Goal: Task Accomplishment & Management: Manage account settings

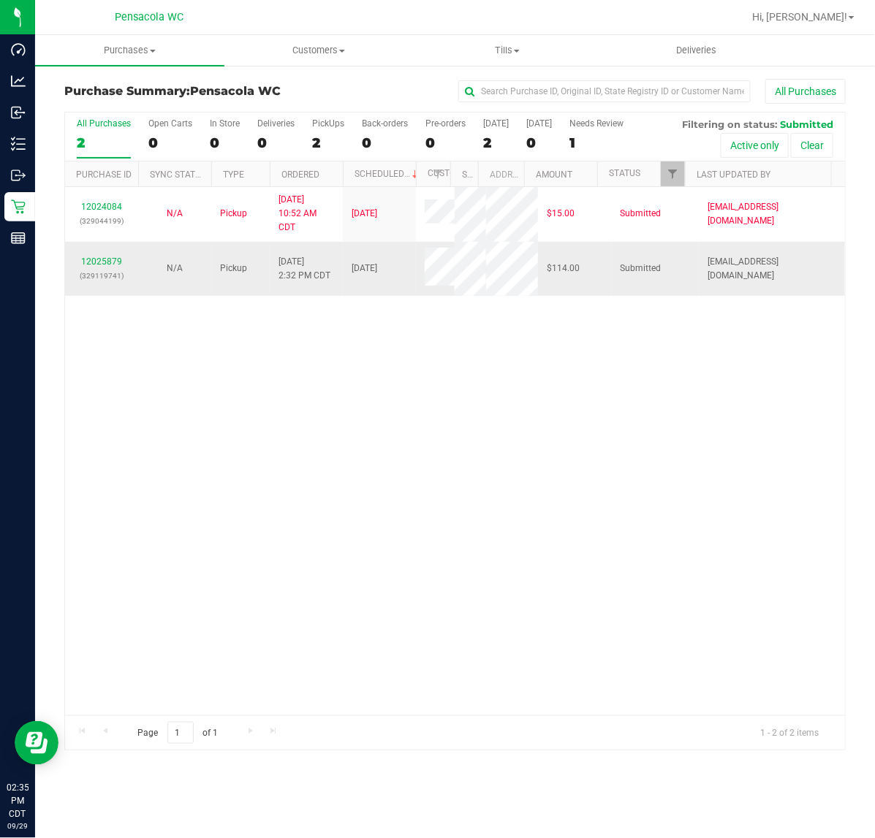
click at [125, 287] on td "12025879 (329119741)" at bounding box center [101, 269] width 73 height 54
click at [102, 265] on link "12025879" at bounding box center [101, 262] width 41 height 10
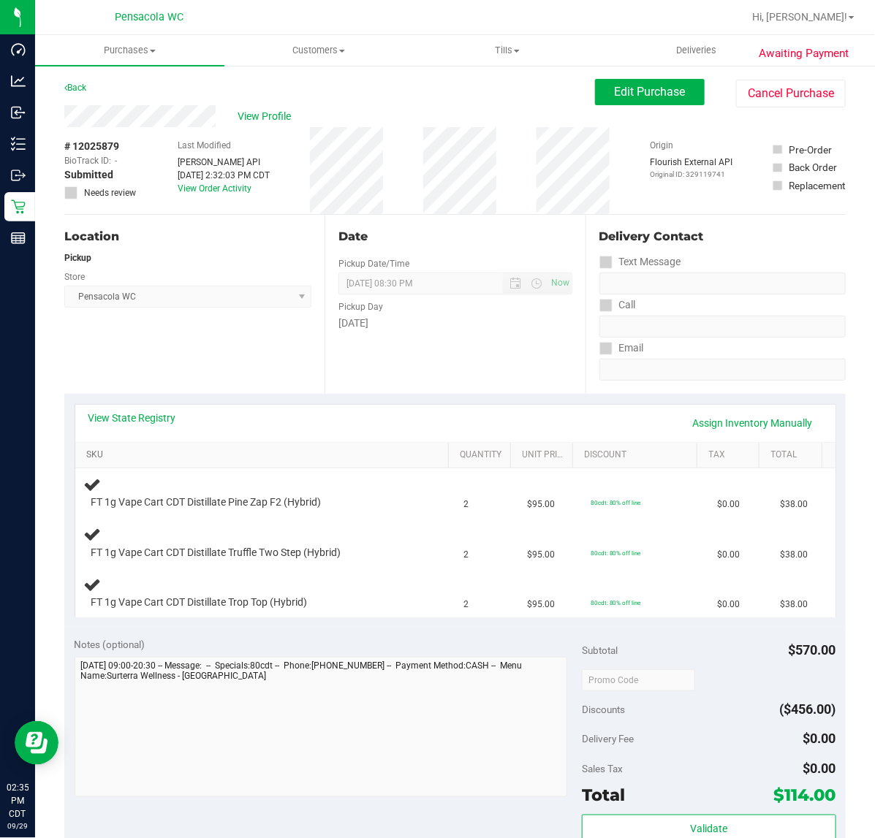
click at [162, 450] on link "SKU" at bounding box center [264, 455] width 357 height 12
click at [151, 417] on link "View State Registry" at bounding box center [132, 418] width 88 height 15
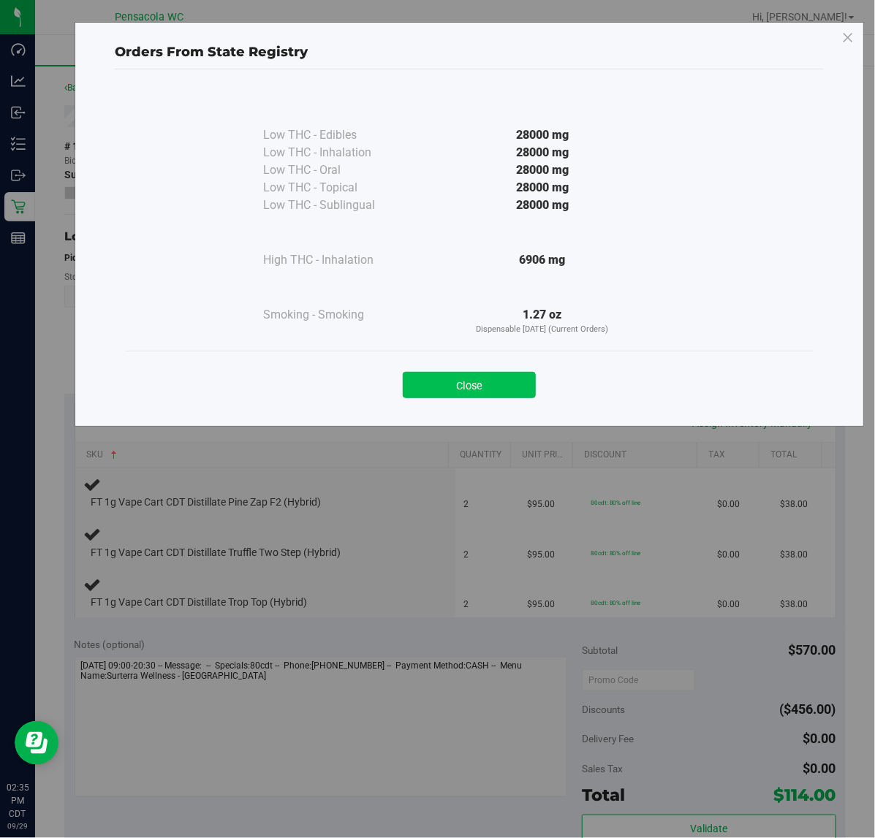
click at [475, 382] on button "Close" at bounding box center [469, 385] width 133 height 26
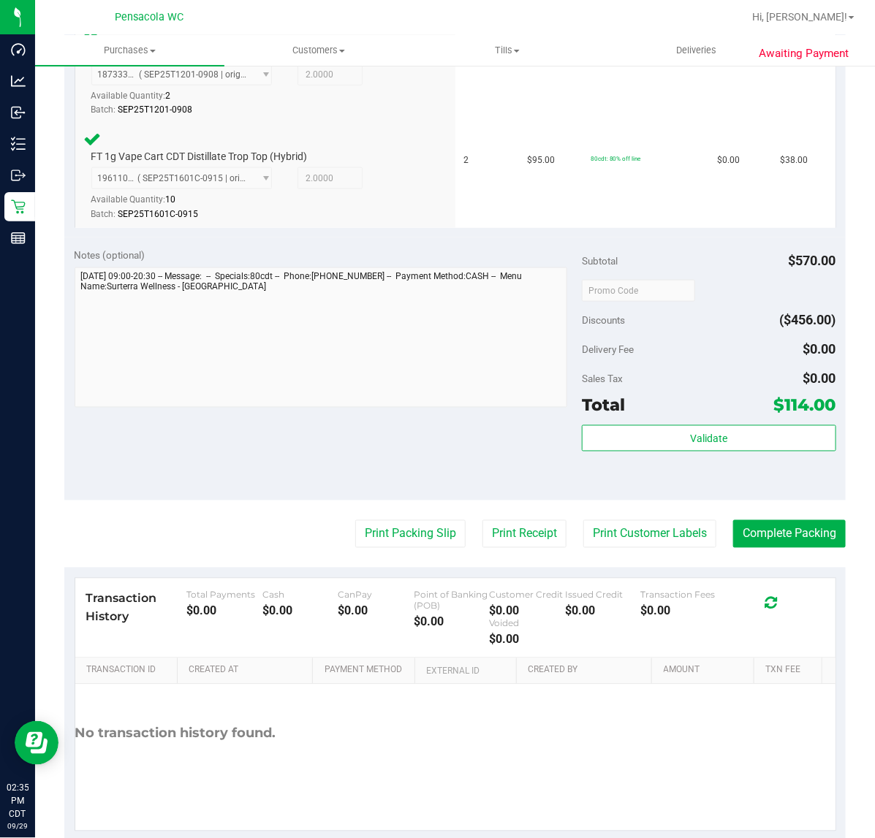
scroll to position [554, 0]
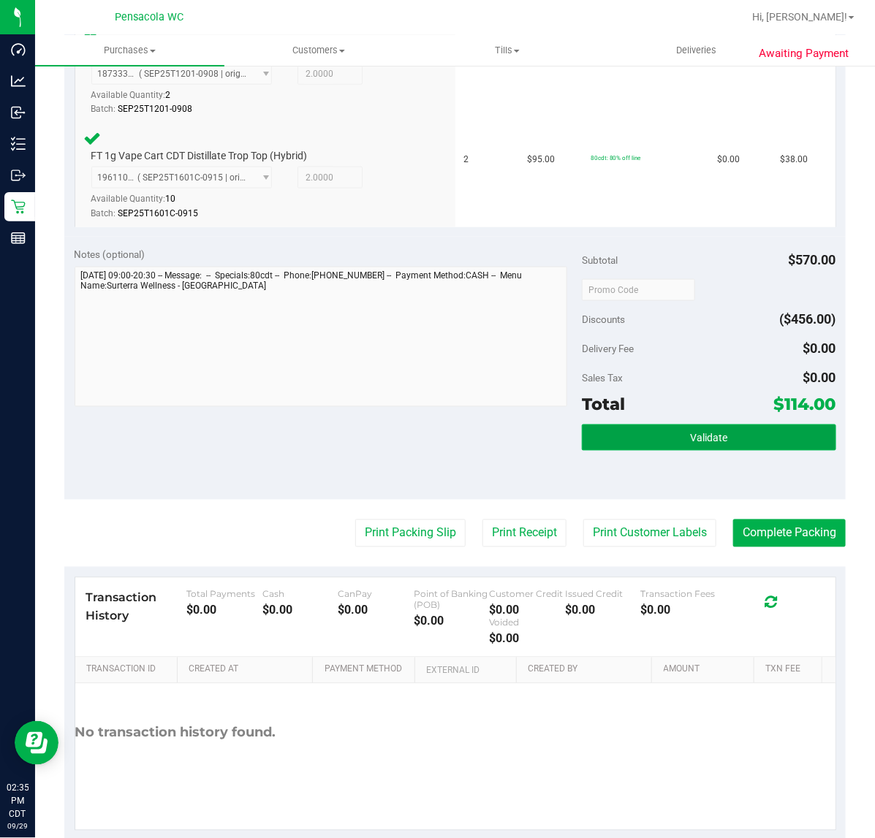
click at [667, 443] on button "Validate" at bounding box center [709, 438] width 254 height 26
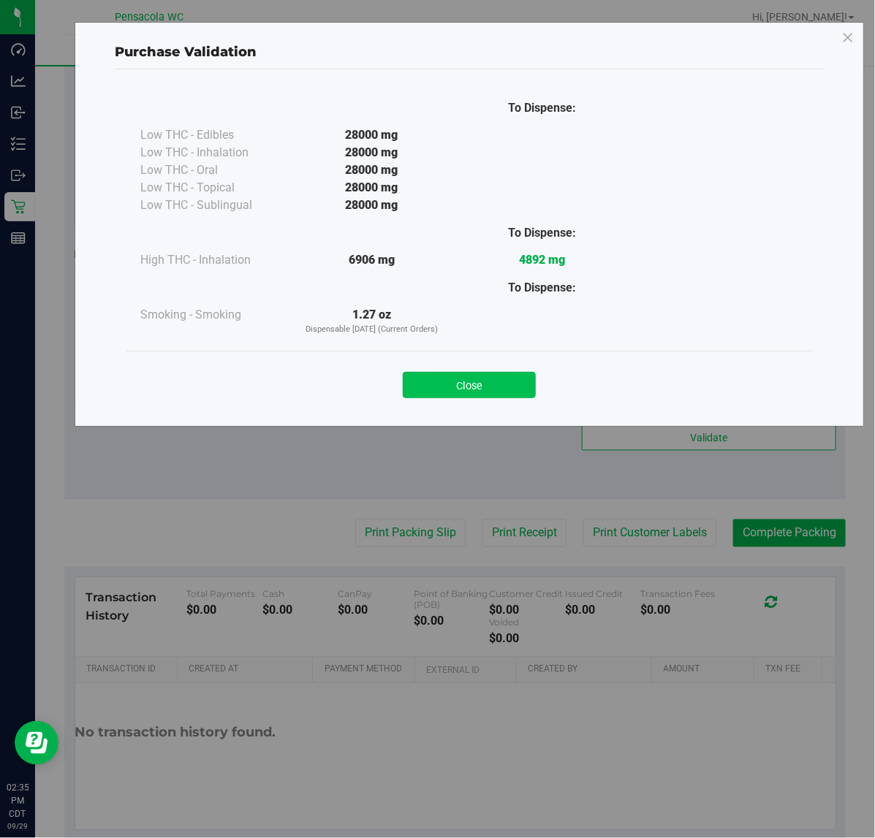
click at [486, 385] on button "Close" at bounding box center [469, 385] width 133 height 26
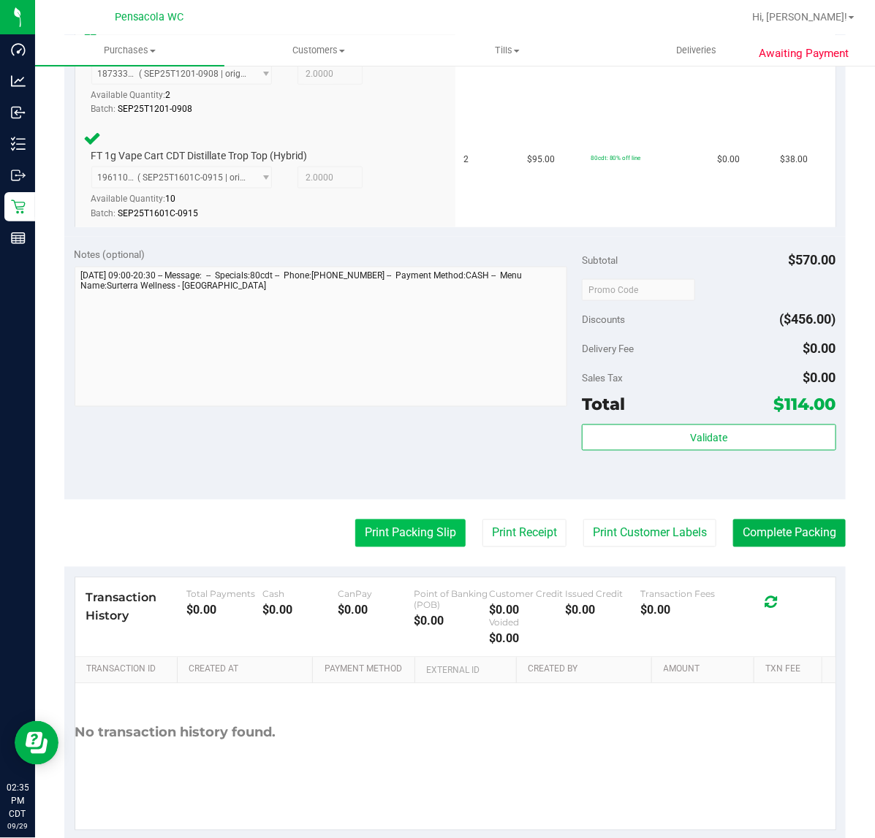
click at [417, 525] on button "Print Packing Slip" at bounding box center [410, 534] width 110 height 28
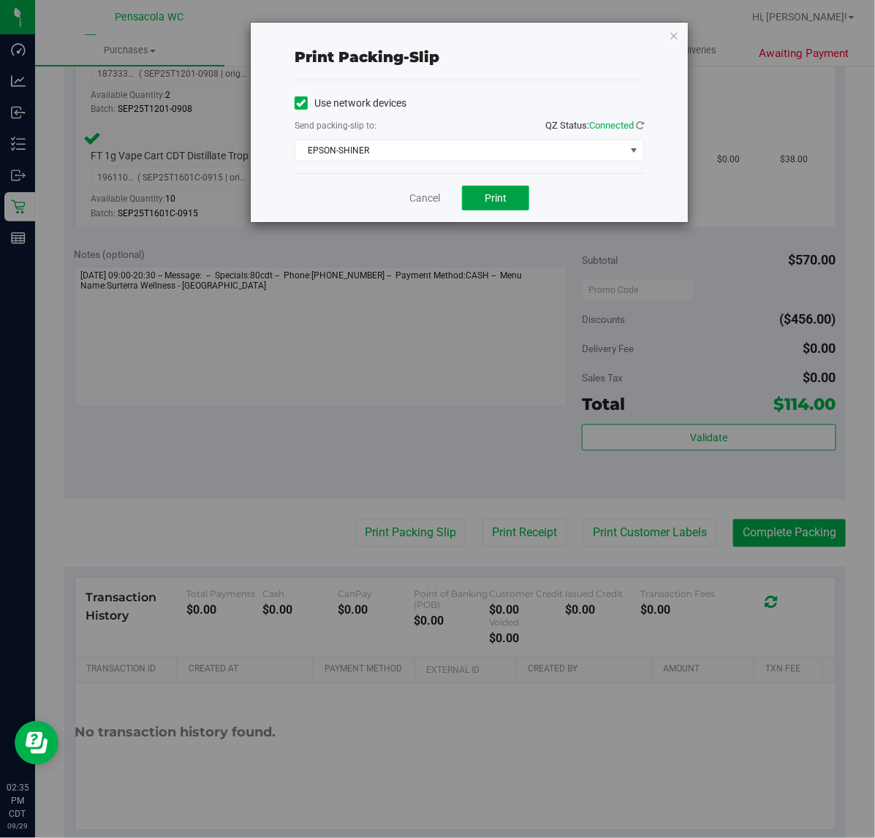
click at [512, 205] on button "Print" at bounding box center [495, 198] width 67 height 25
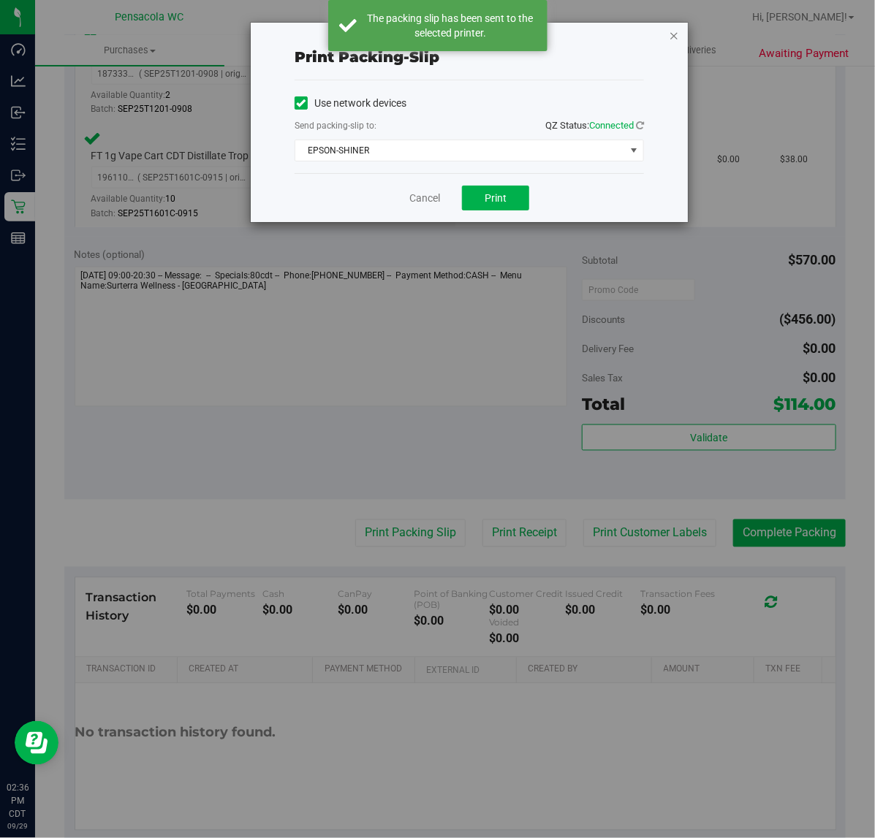
click at [674, 34] on icon "button" at bounding box center [674, 35] width 10 height 18
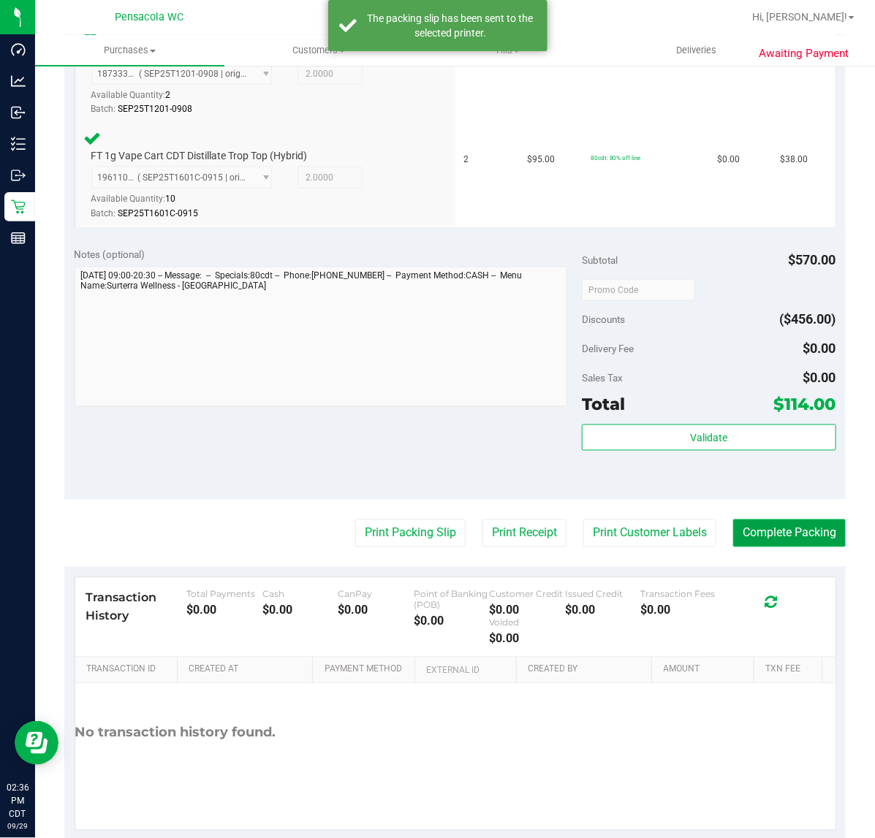
click at [765, 531] on button "Complete Packing" at bounding box center [789, 534] width 113 height 28
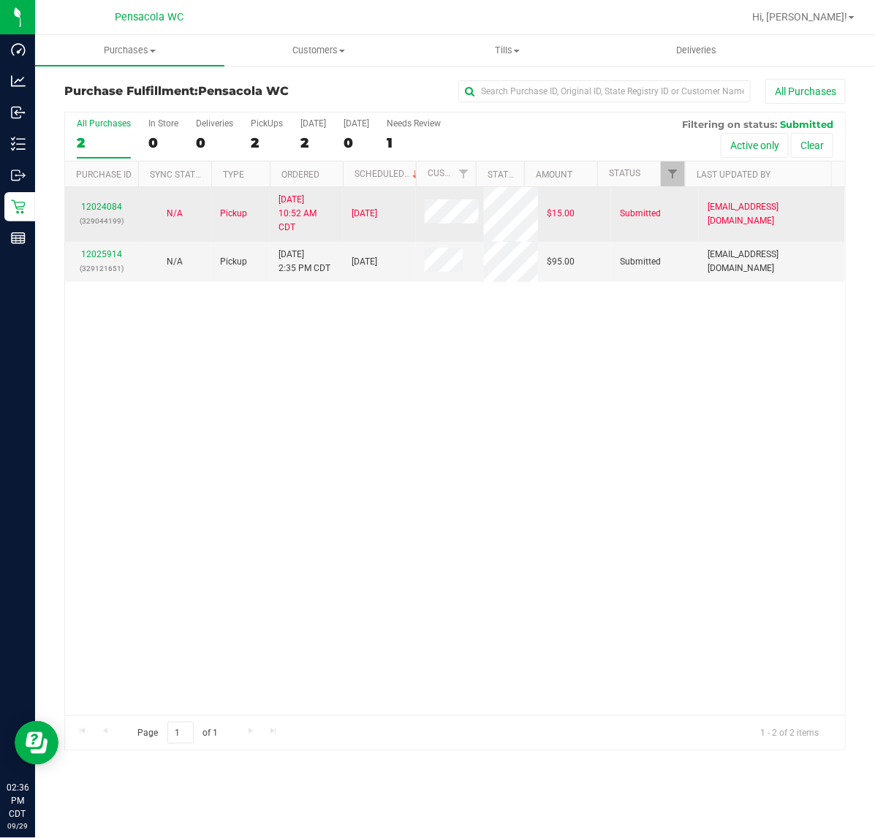
click at [105, 239] on td "12024084 (329044199)" at bounding box center [101, 214] width 73 height 55
click at [117, 258] on link "12025914" at bounding box center [101, 254] width 41 height 10
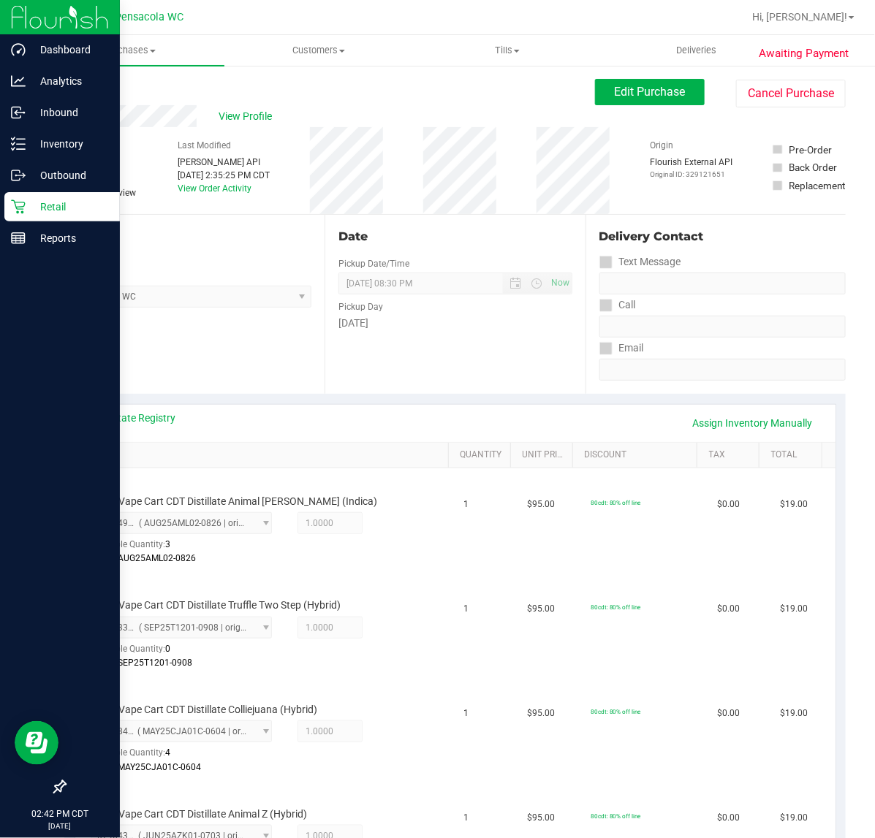
click at [33, 192] on div "Retail" at bounding box center [61, 206] width 115 height 29
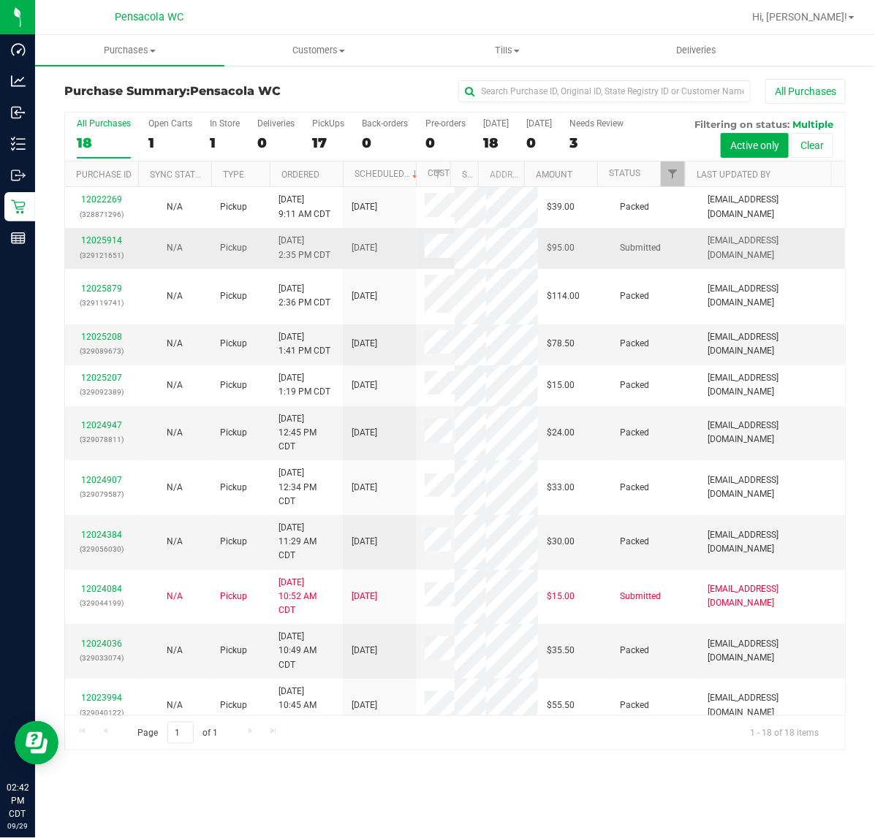
click at [334, 247] on td "[DATE] 2:35 PM CDT" at bounding box center [306, 248] width 73 height 41
click at [96, 246] on div "12025914 (329121651)" at bounding box center [102, 248] width 56 height 28
click at [110, 241] on link "12025914" at bounding box center [101, 240] width 41 height 10
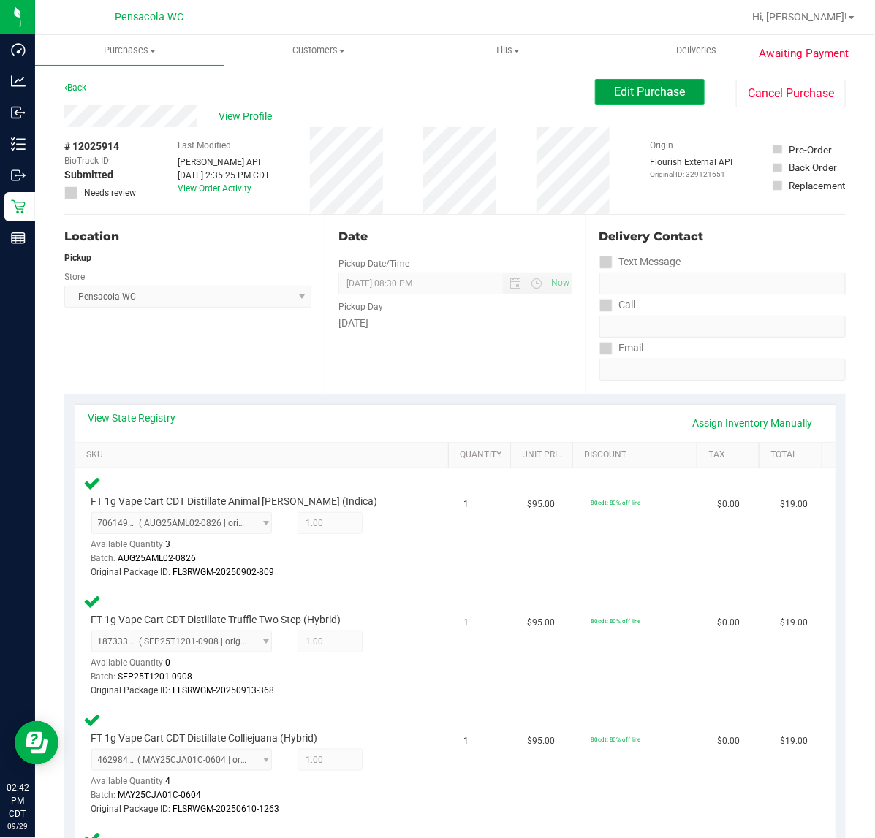
click at [633, 93] on span "Edit Purchase" at bounding box center [650, 92] width 71 height 14
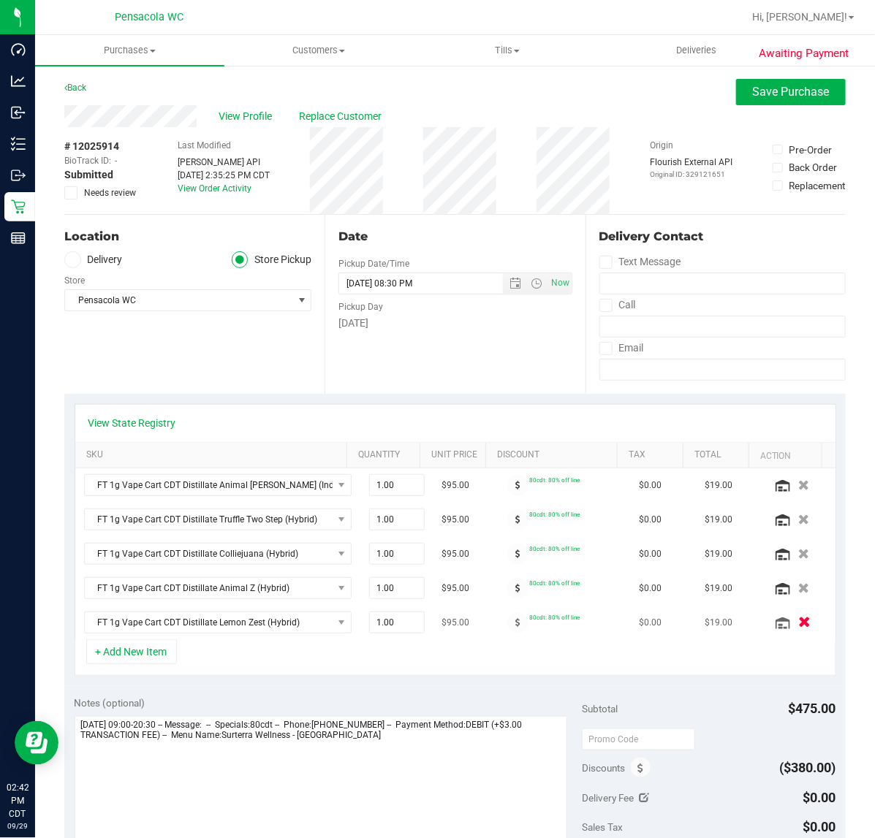
click at [798, 629] on icon "button" at bounding box center [804, 623] width 12 height 11
click at [388, 789] on textarea at bounding box center [321, 786] width 493 height 140
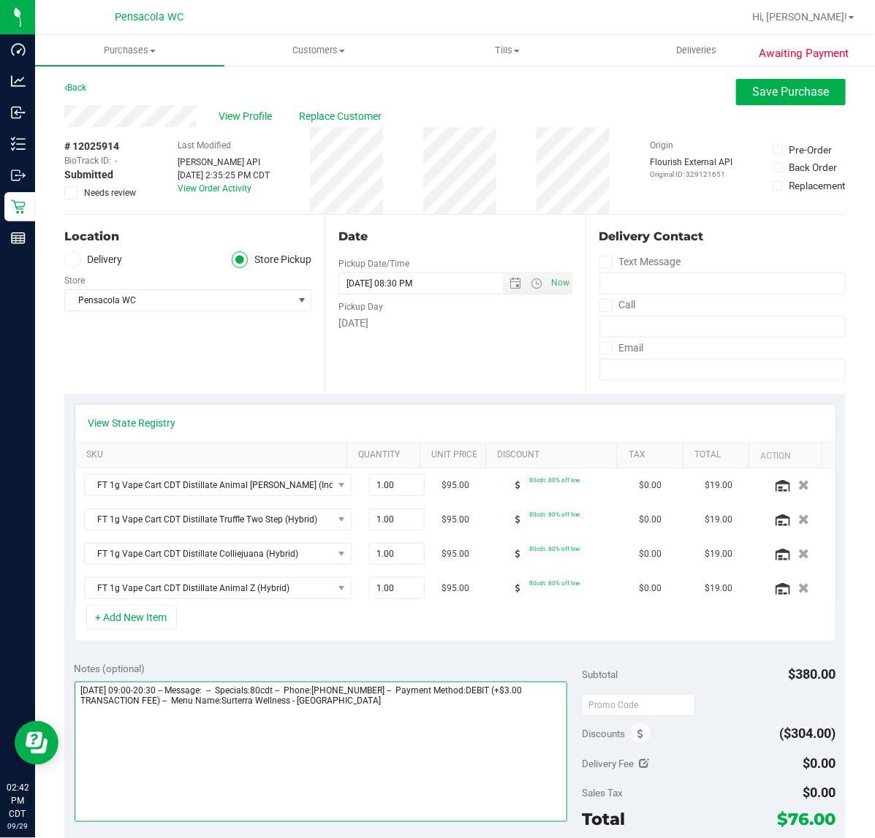
click at [406, 767] on textarea at bounding box center [321, 752] width 493 height 140
type textarea "[DATE] 09:00-20:30 -- Message: -- Specials:80cdt -- Phone:[PHONE_NUMBER] -- Pay…"
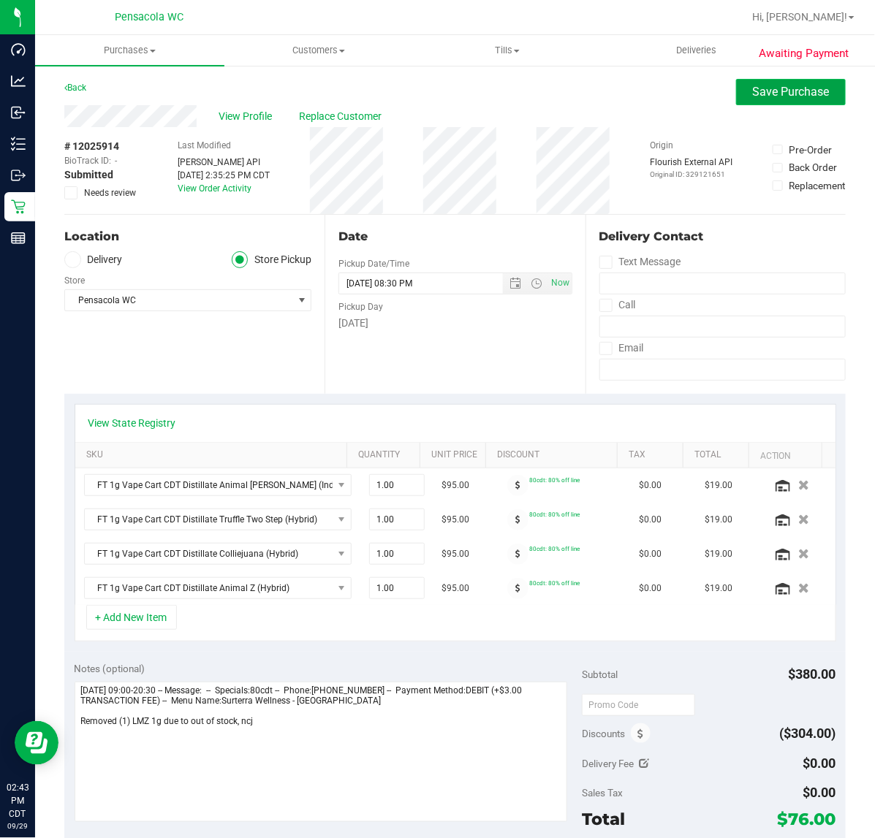
click at [786, 93] on span "Save Purchase" at bounding box center [791, 92] width 77 height 14
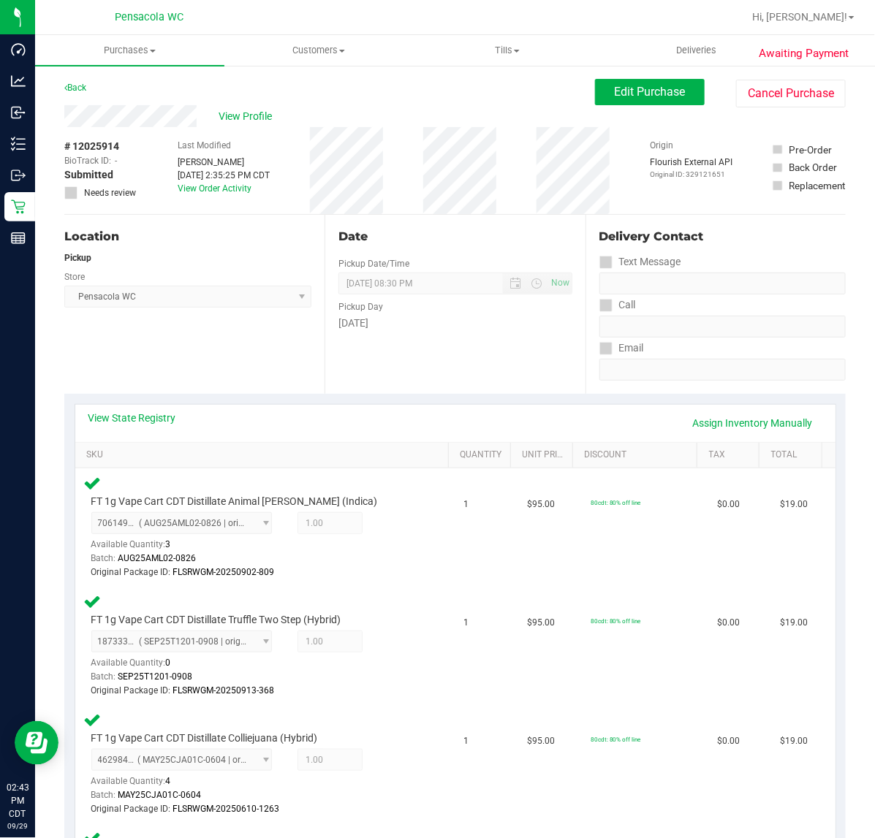
click at [184, 246] on div "Location Pickup Store Pensacola WC Select Store [PERSON_NAME][GEOGRAPHIC_DATA] …" at bounding box center [194, 304] width 260 height 179
click at [235, 113] on span "View Profile" at bounding box center [248, 116] width 58 height 15
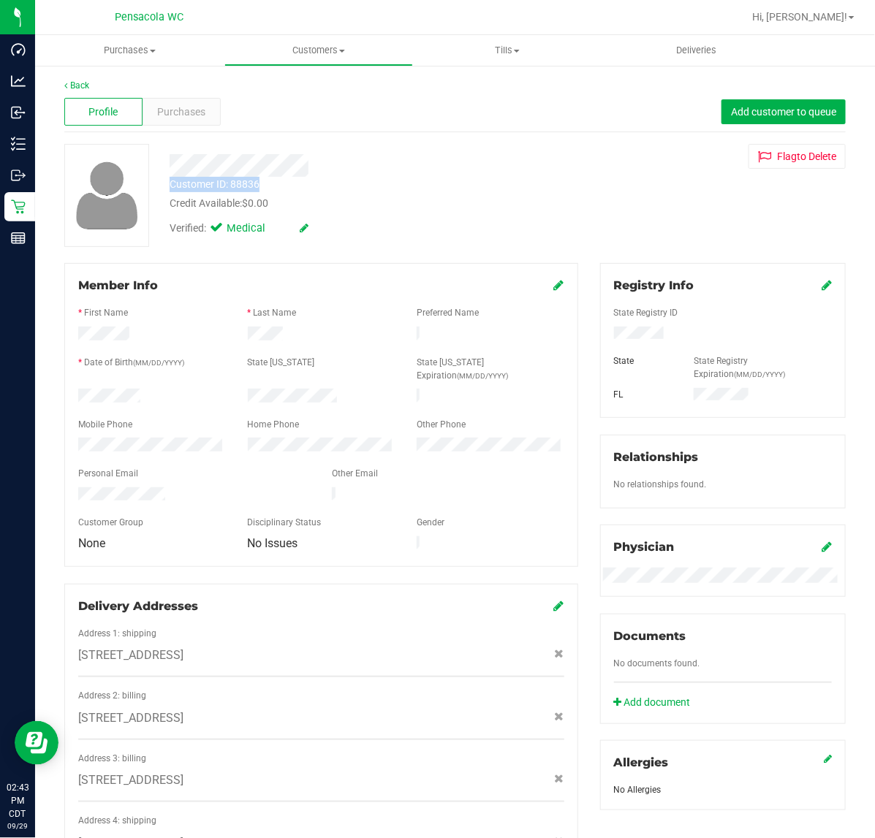
drag, startPoint x: 284, startPoint y: 183, endPoint x: 162, endPoint y: 185, distance: 122.1
click at [162, 185] on div "Customer ID: 88836 Credit Available: $0.00" at bounding box center [360, 194] width 402 height 34
copy div "Customer ID: 88836"
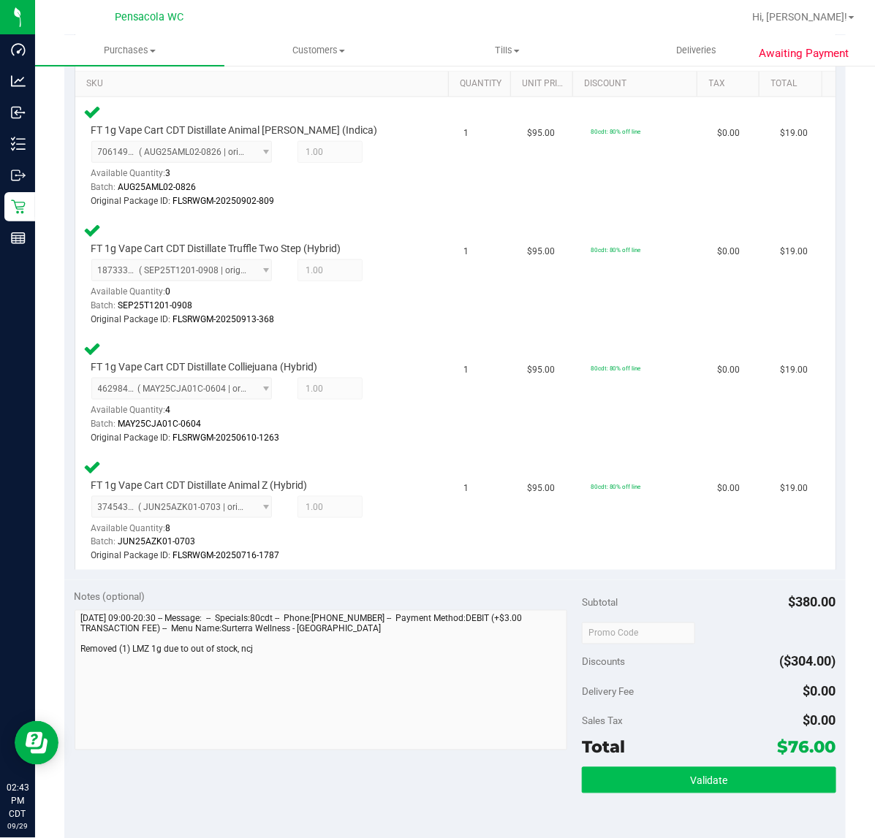
scroll to position [457, 0]
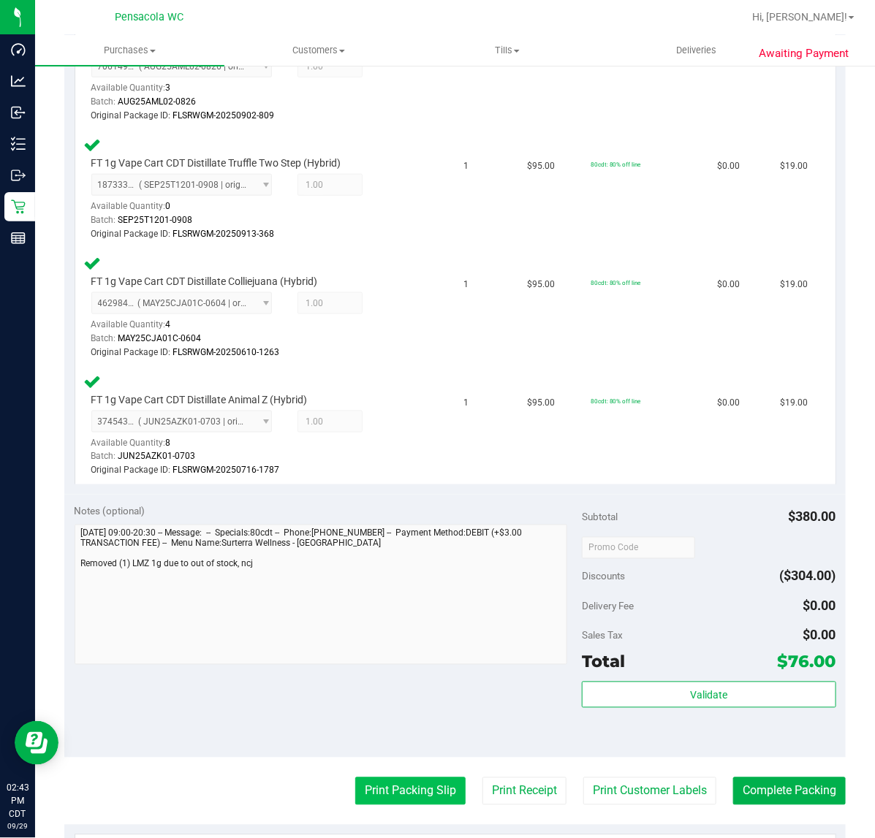
click at [389, 786] on button "Print Packing Slip" at bounding box center [410, 792] width 110 height 28
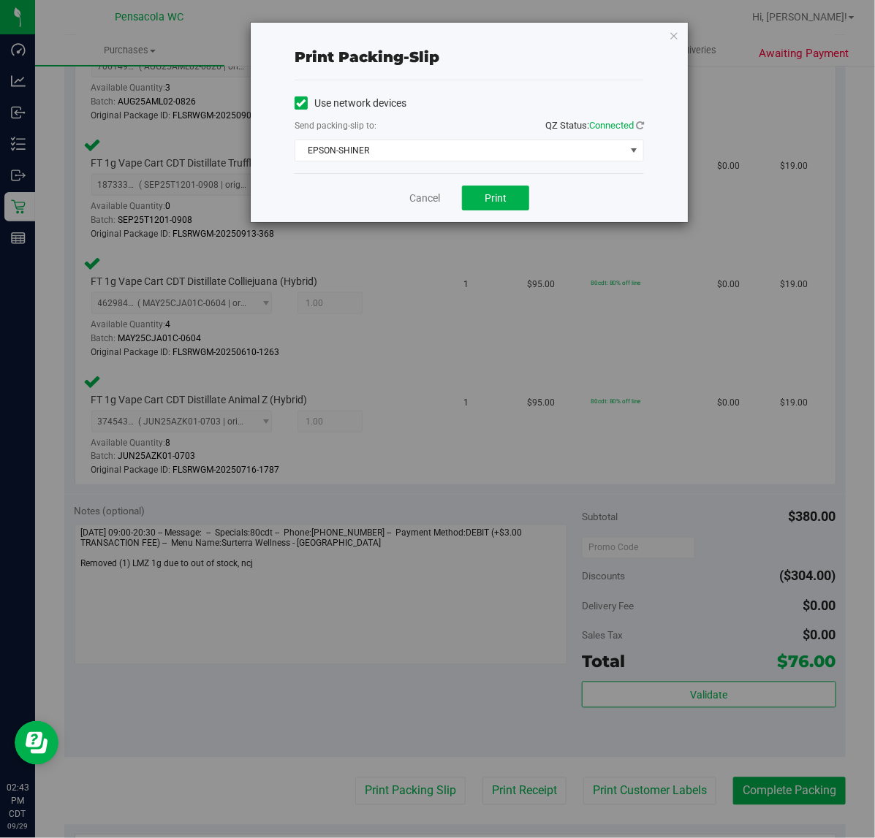
drag, startPoint x: 501, startPoint y: 158, endPoint x: 502, endPoint y: 177, distance: 19.1
click at [501, 166] on div "Use network devices Send packing-slip to: QZ Status: Connected EPSON-SHINER Cho…" at bounding box center [469, 126] width 349 height 93
click at [504, 187] on button "Print" at bounding box center [495, 198] width 67 height 25
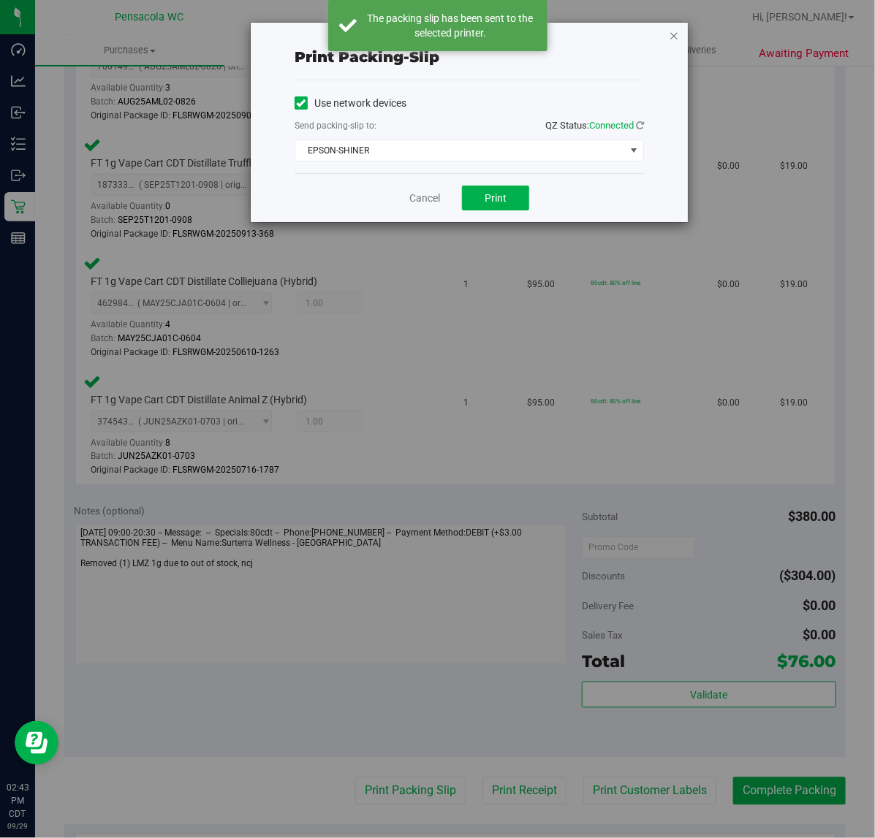
click at [676, 30] on icon "button" at bounding box center [674, 35] width 10 height 18
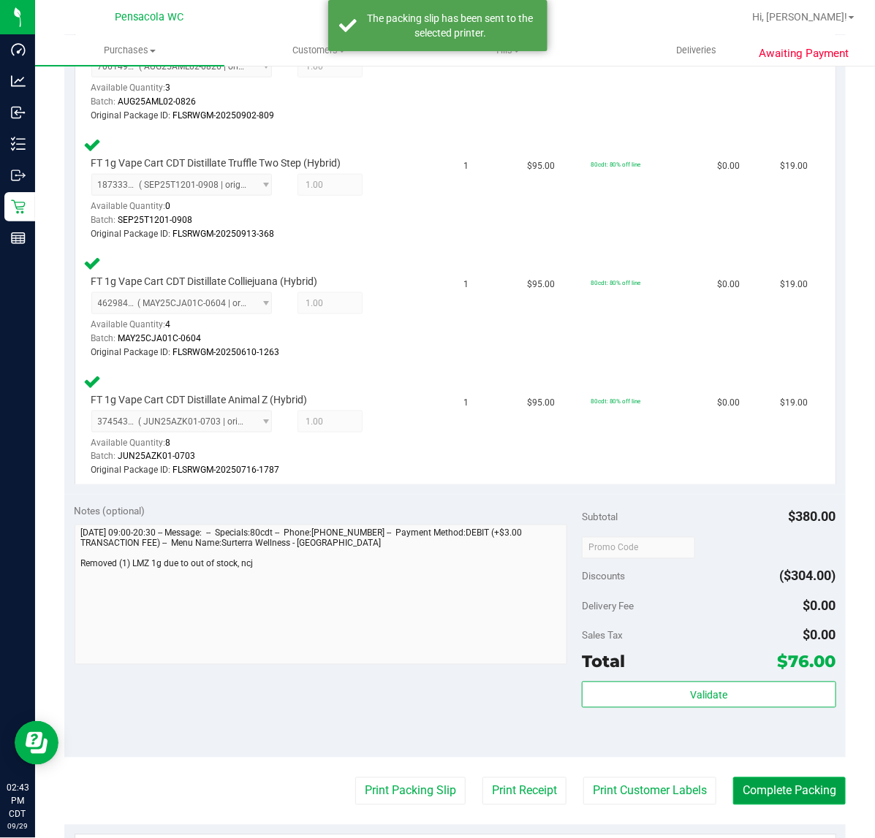
click at [765, 784] on button "Complete Packing" at bounding box center [789, 792] width 113 height 28
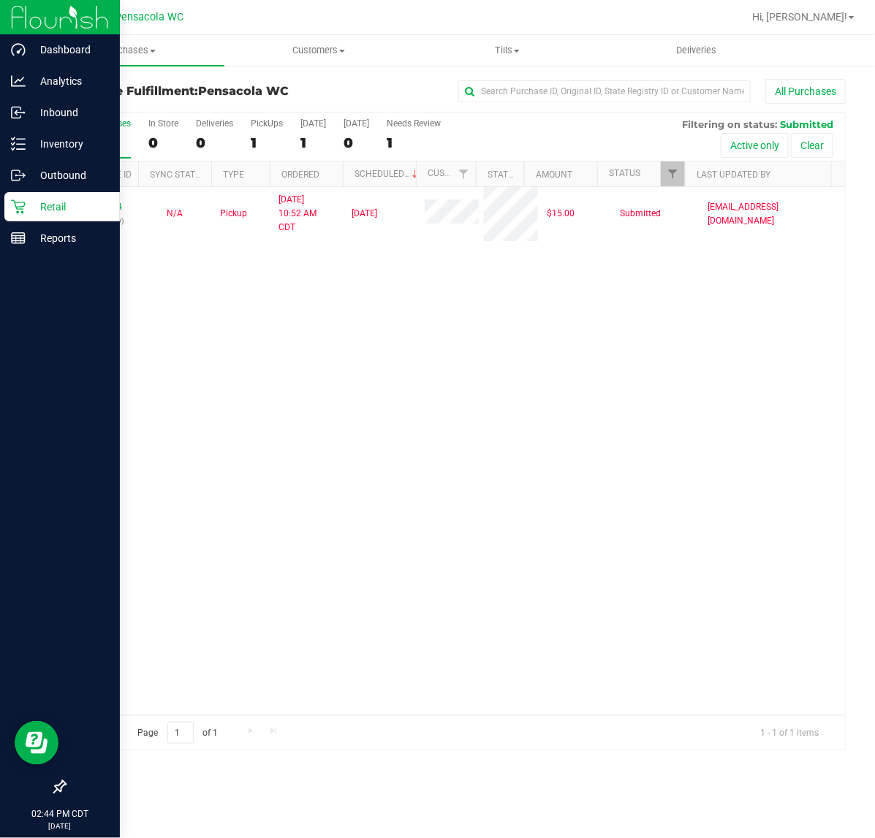
drag, startPoint x: 329, startPoint y: 530, endPoint x: 12, endPoint y: 479, distance: 320.6
click at [330, 526] on div "12024084 (329044199) N/A Pickup [DATE] 10:52 AM CDT 9/29/2025 $15.00 Submitted …" at bounding box center [455, 451] width 780 height 528
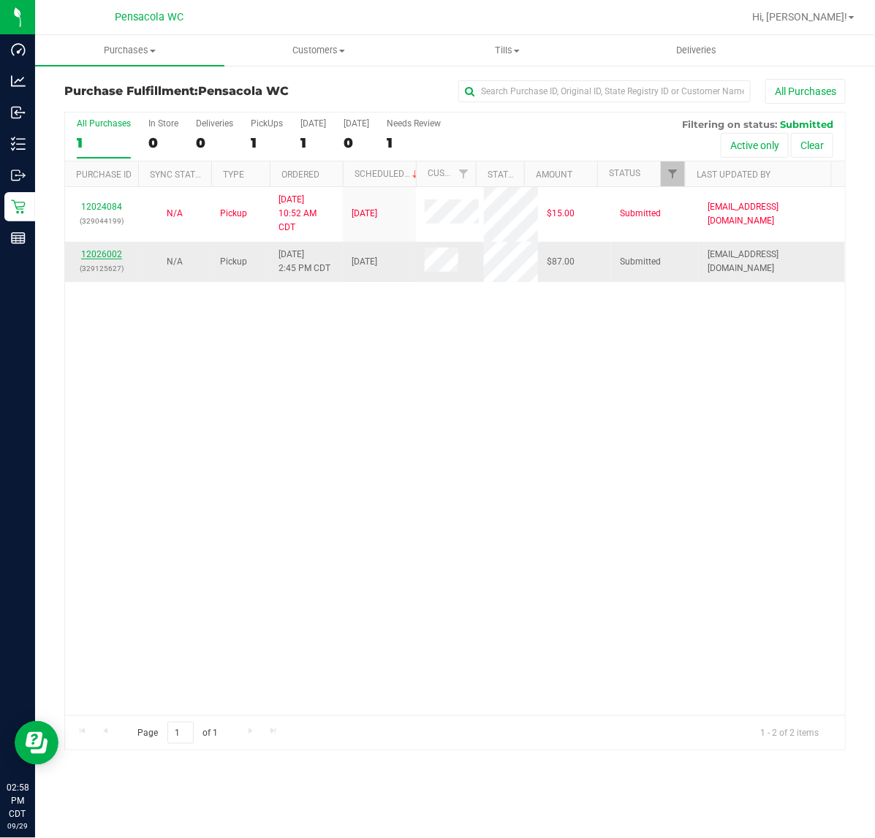
click at [90, 257] on link "12026002" at bounding box center [101, 254] width 41 height 10
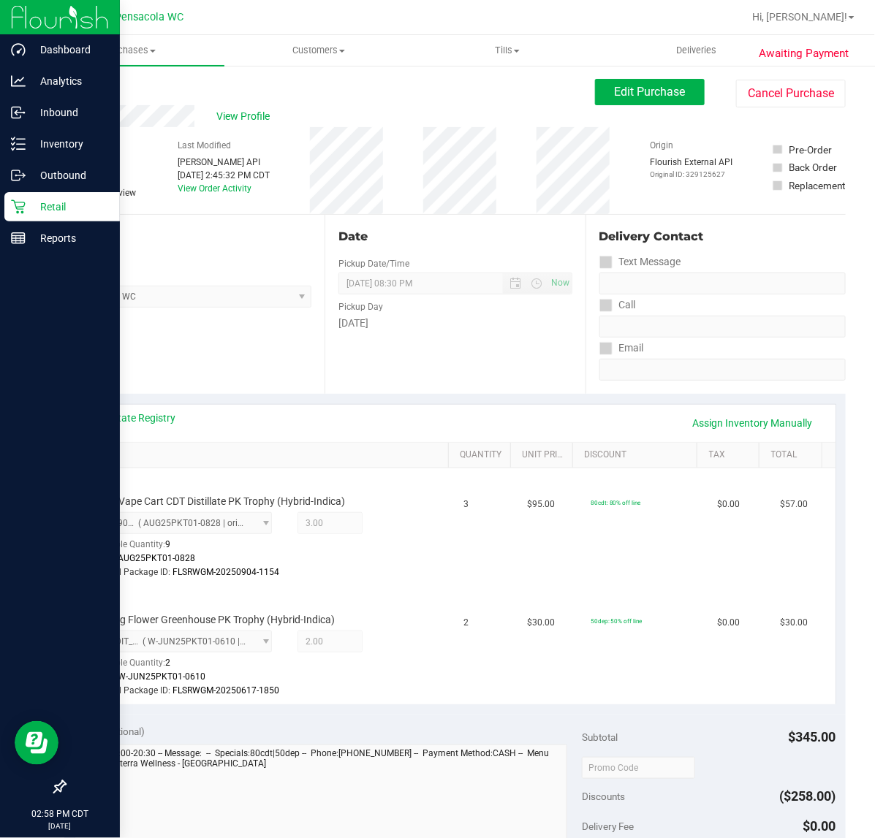
click at [4, 214] on div "Retail" at bounding box center [61, 206] width 115 height 29
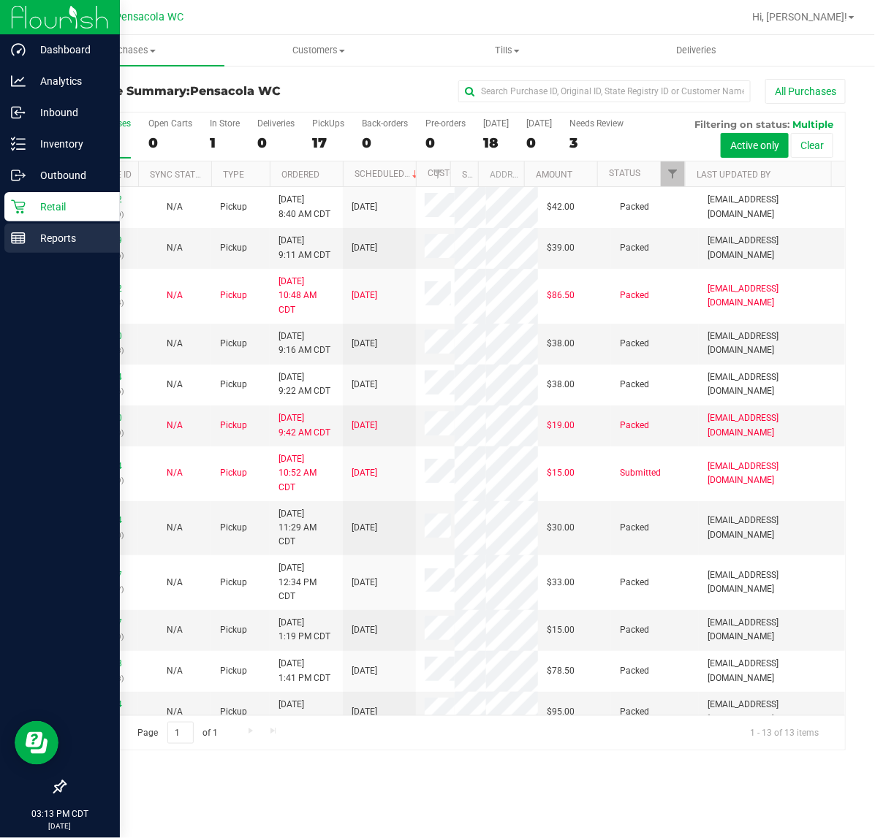
drag, startPoint x: 15, startPoint y: 238, endPoint x: 50, endPoint y: 223, distance: 38.0
click at [15, 238] on icon at bounding box center [18, 238] width 15 height 15
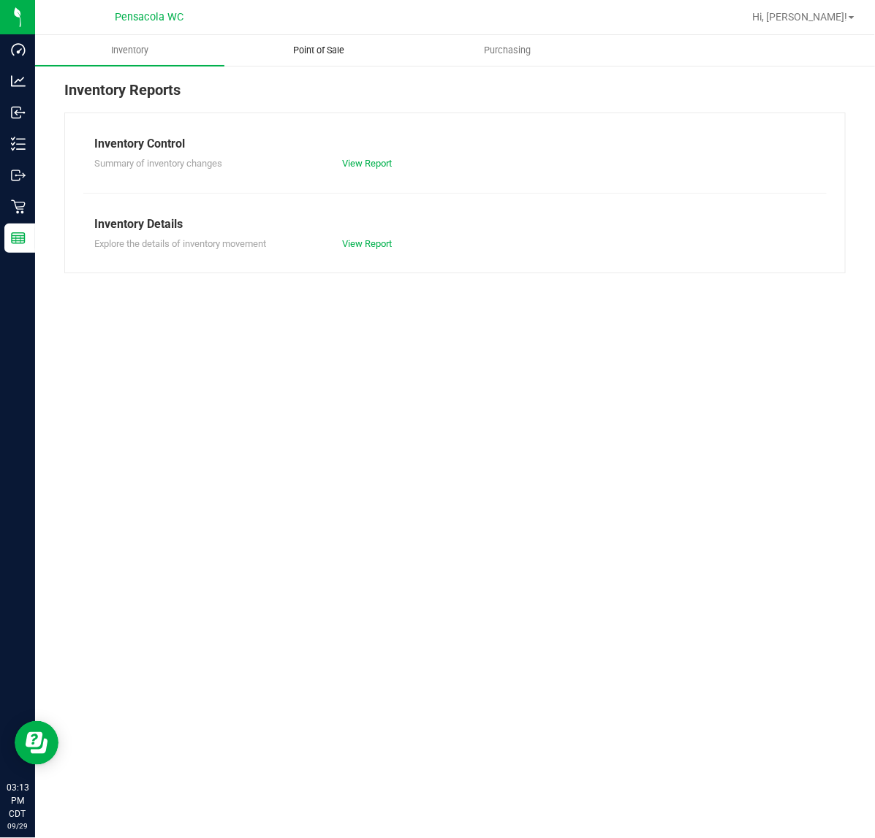
click at [312, 55] on span "Point of Sale" at bounding box center [318, 50] width 91 height 13
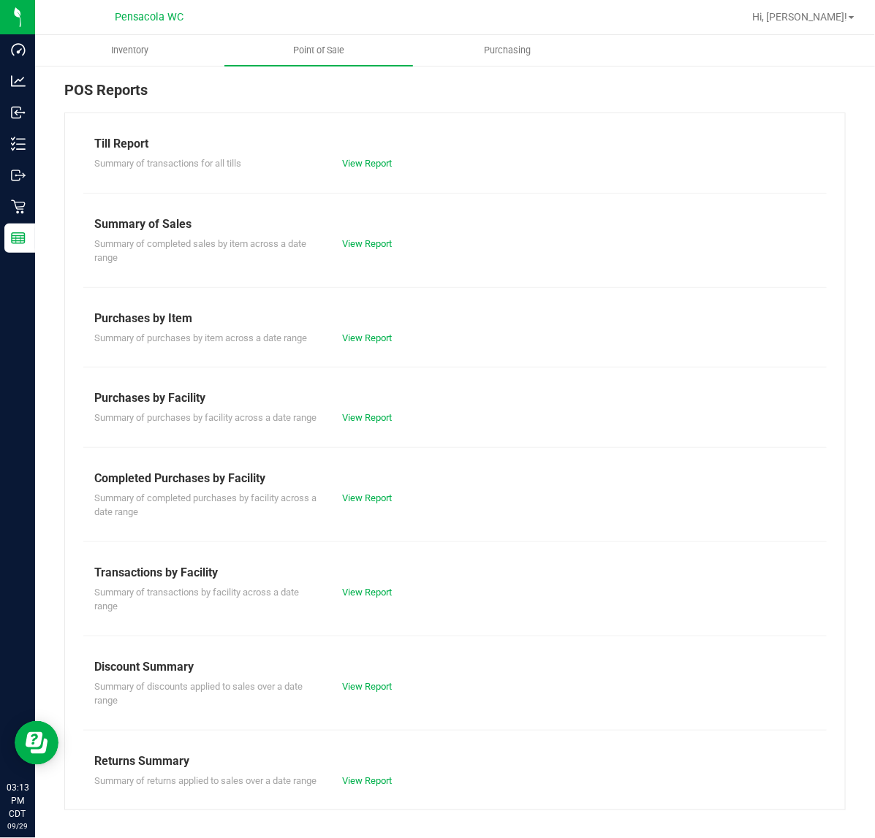
click at [369, 520] on div "Summary of completed purchases by facility across a date range View Report" at bounding box center [454, 503] width 743 height 32
click at [369, 506] on div "View Report" at bounding box center [393, 498] width 124 height 15
click at [373, 504] on link "View Report" at bounding box center [367, 498] width 50 height 11
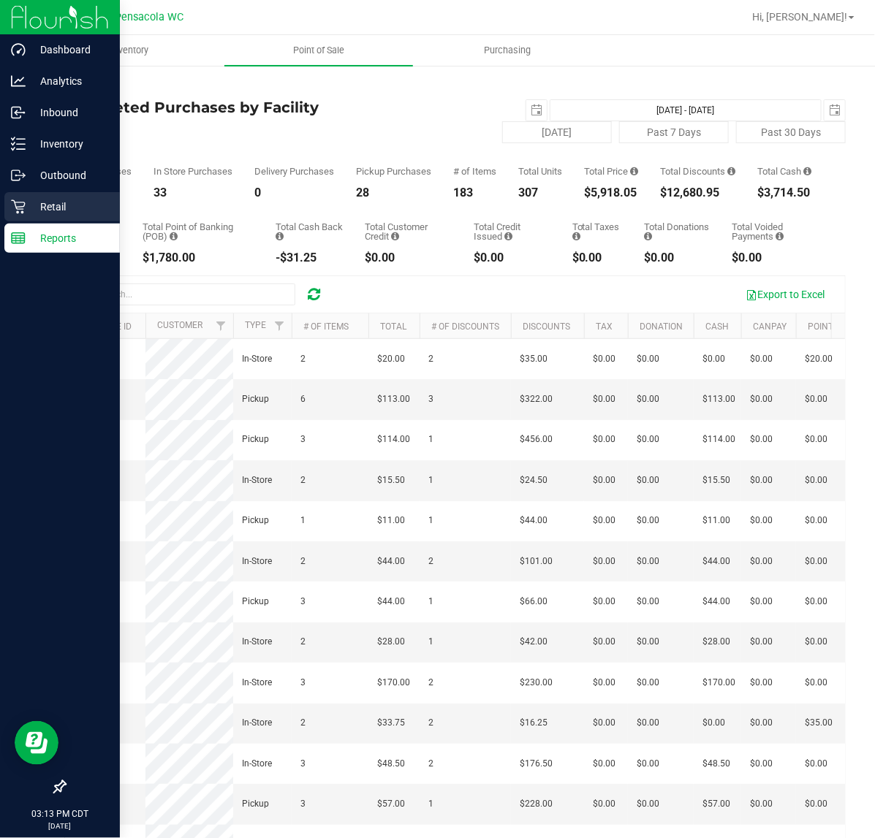
click at [20, 198] on div "Retail" at bounding box center [61, 206] width 115 height 29
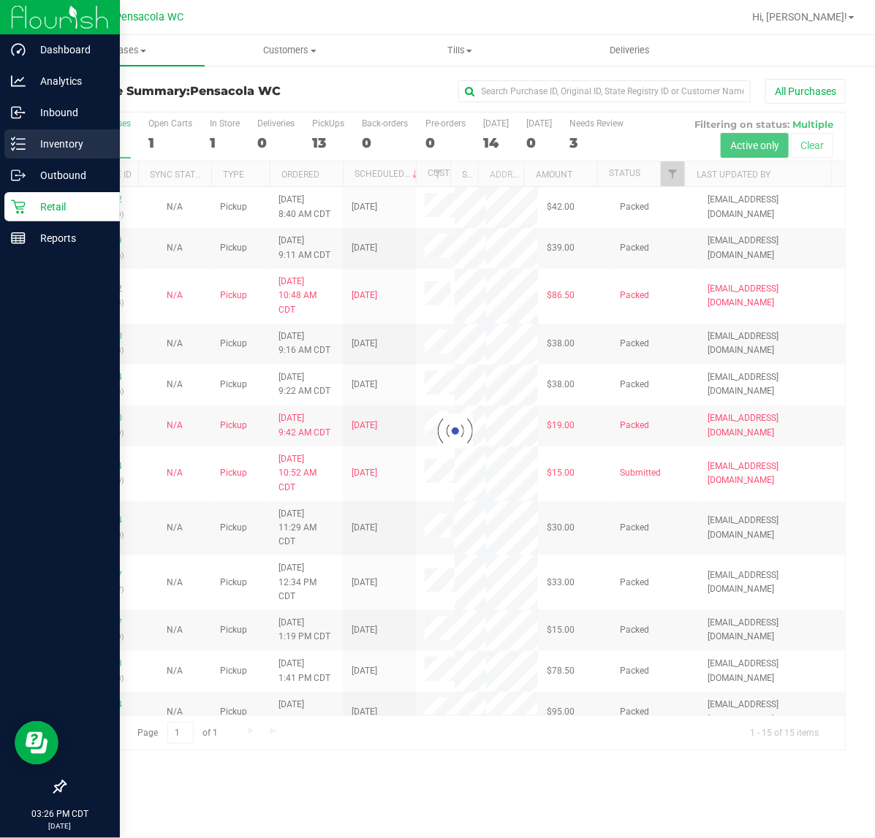
click at [8, 153] on div "Inventory" at bounding box center [61, 143] width 115 height 29
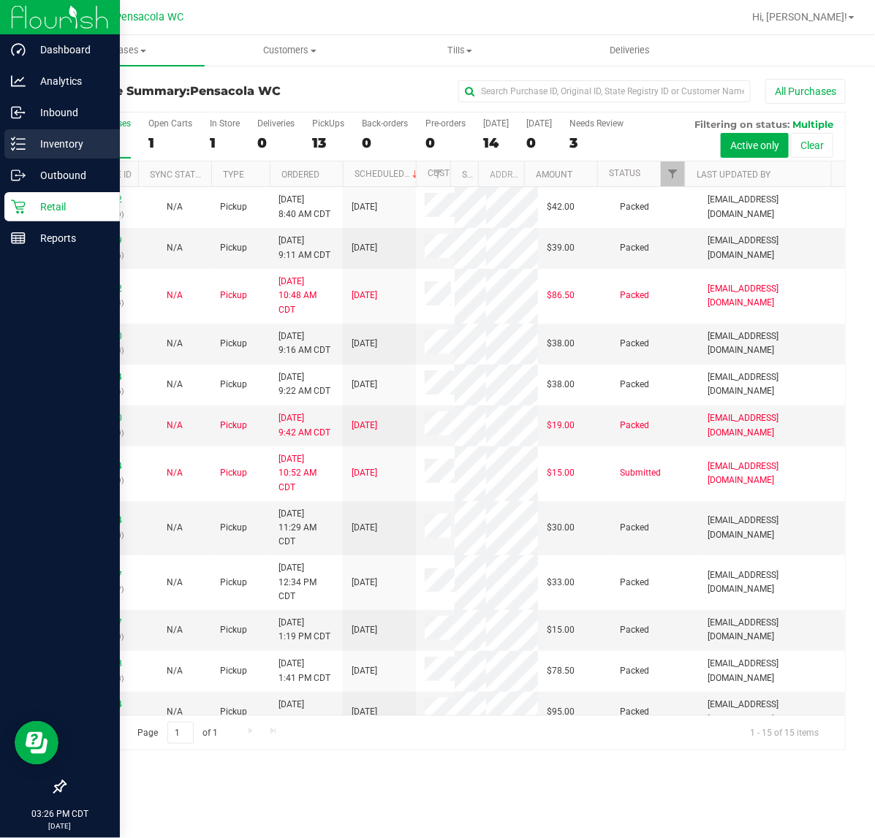
drag, startPoint x: 20, startPoint y: 156, endPoint x: 45, endPoint y: 146, distance: 25.9
click at [20, 156] on div "Inventory" at bounding box center [61, 143] width 115 height 29
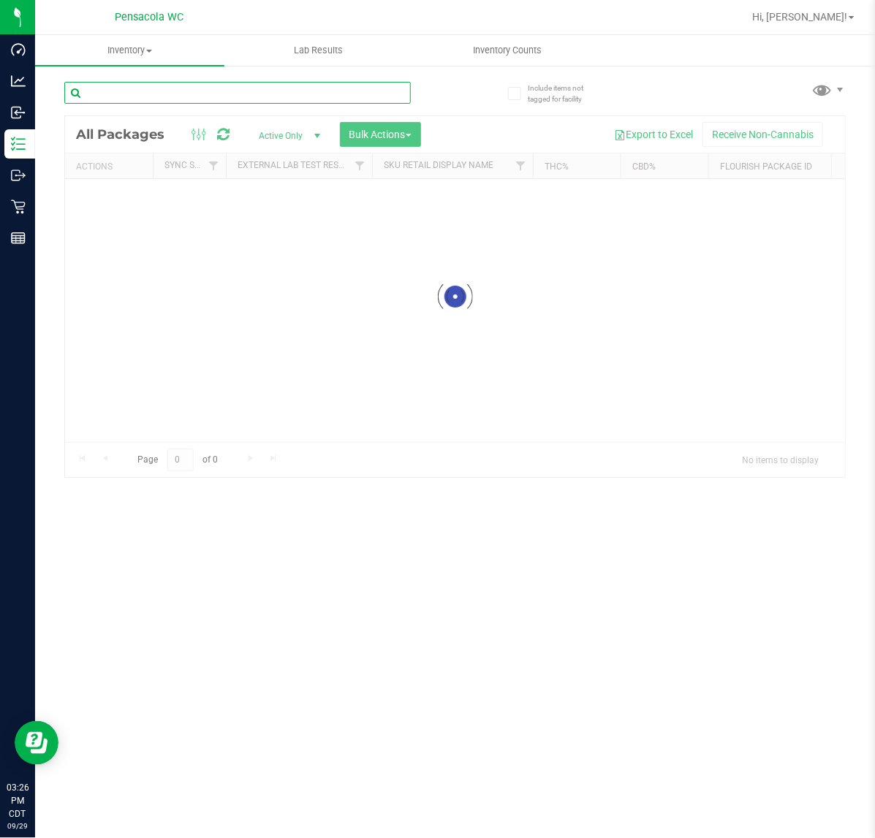
click at [166, 85] on input "text" at bounding box center [237, 93] width 346 height 22
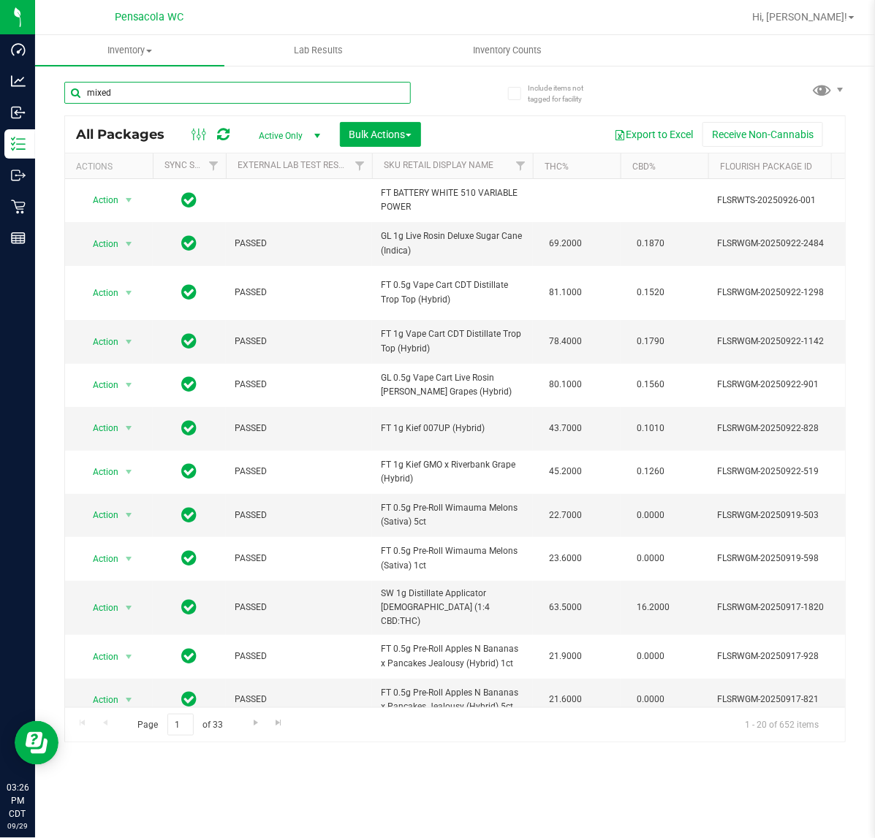
type input "mixed"
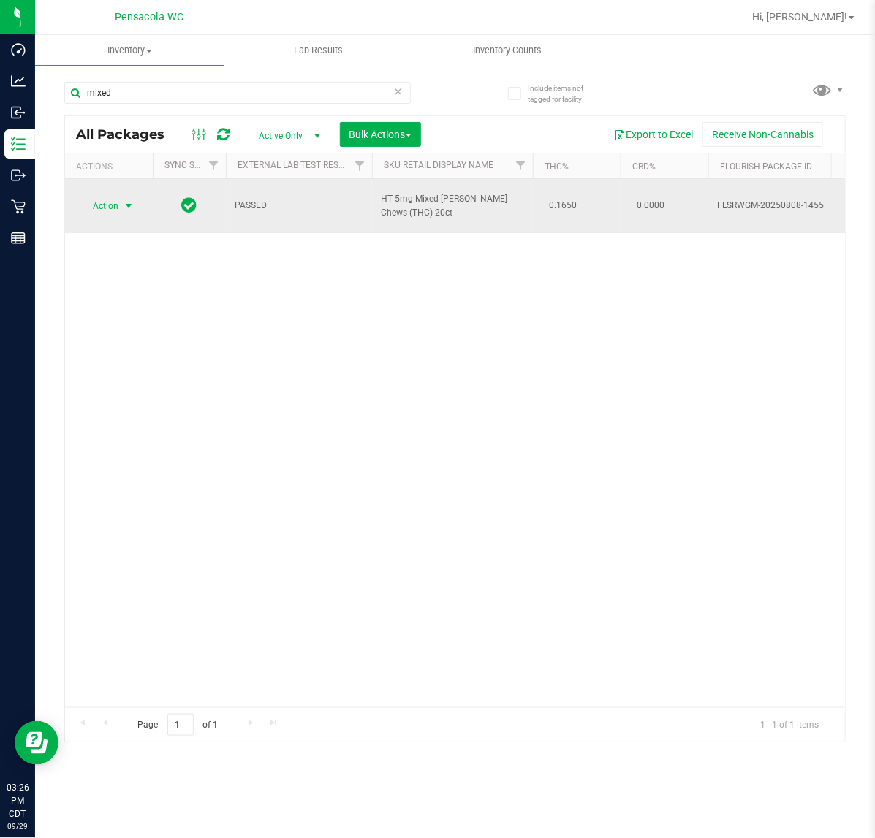
click at [121, 210] on span "select" at bounding box center [129, 206] width 18 height 20
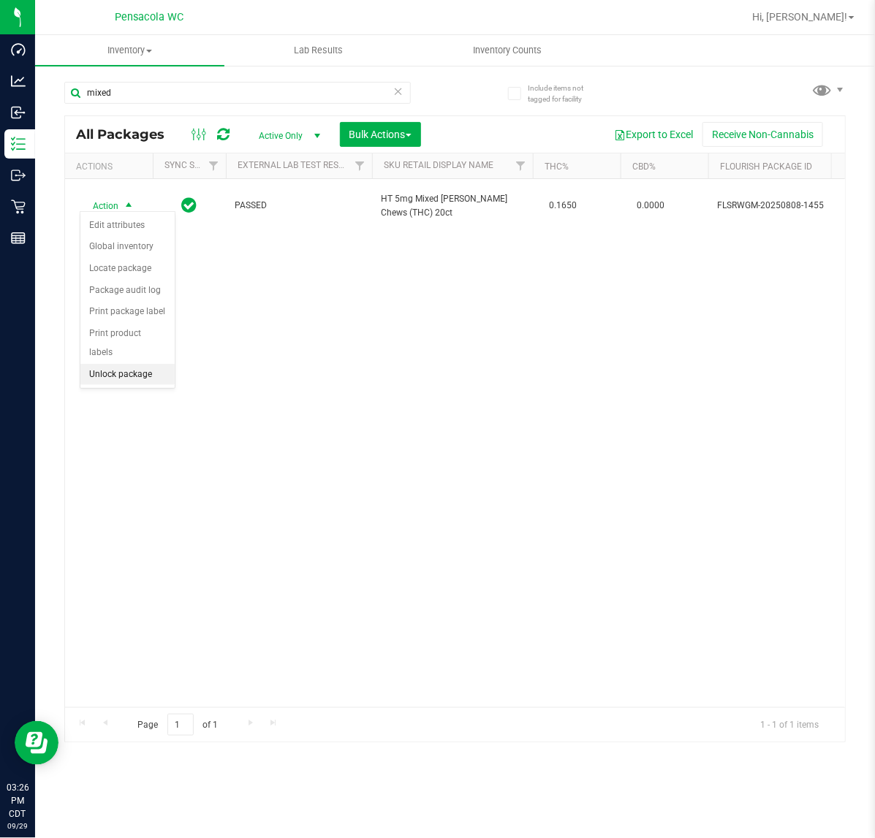
click at [118, 364] on li "Unlock package" at bounding box center [127, 375] width 94 height 22
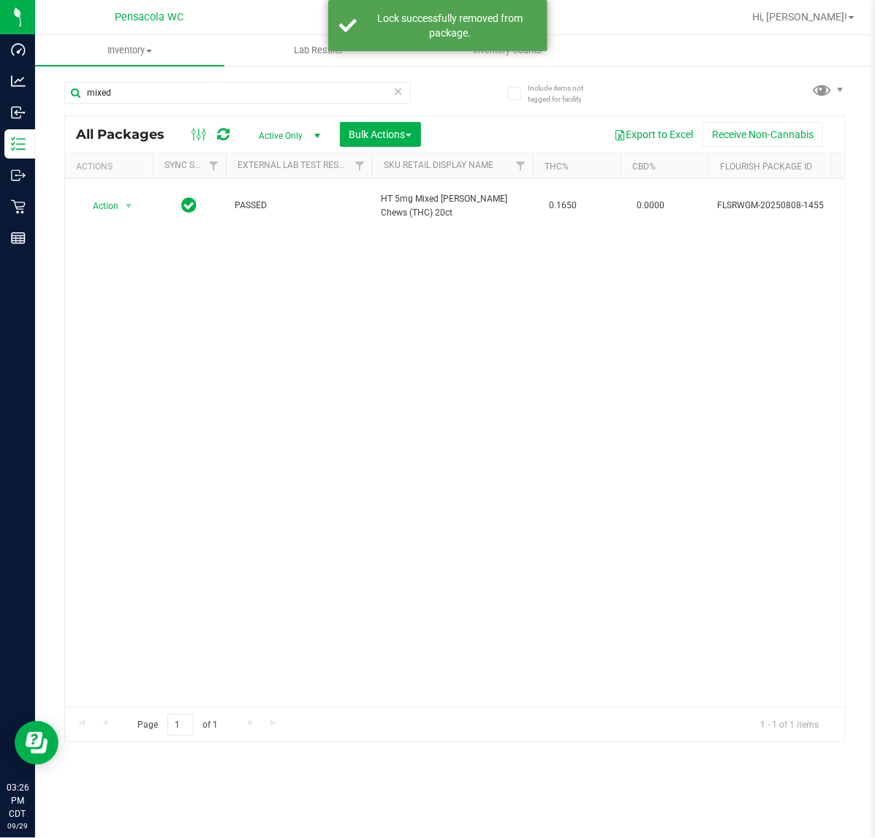
click at [175, 292] on div "Action Action Adjust qty Create package Edit attributes Global inventory Locate…" at bounding box center [455, 443] width 780 height 528
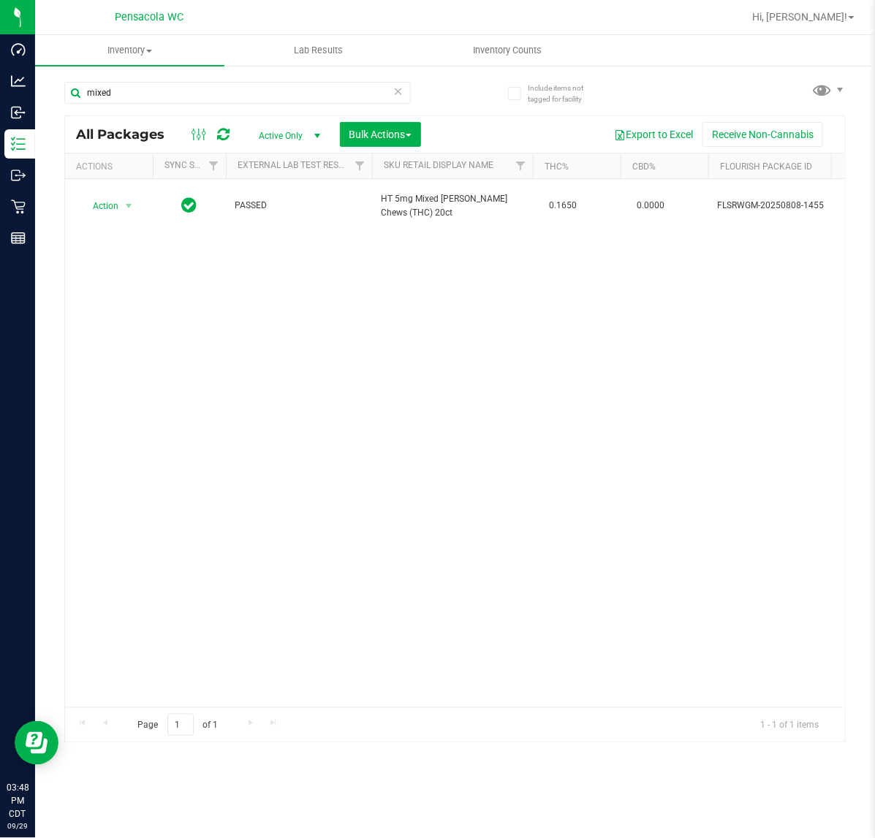
click at [398, 92] on icon at bounding box center [398, 91] width 10 height 18
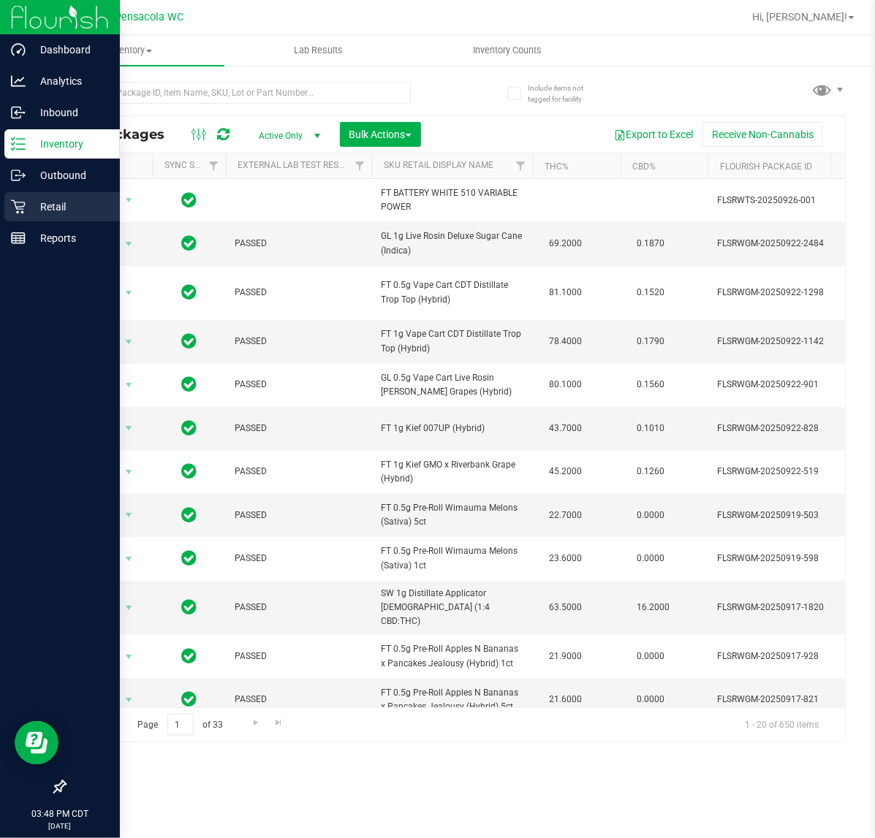
click at [53, 210] on p "Retail" at bounding box center [70, 207] width 88 height 18
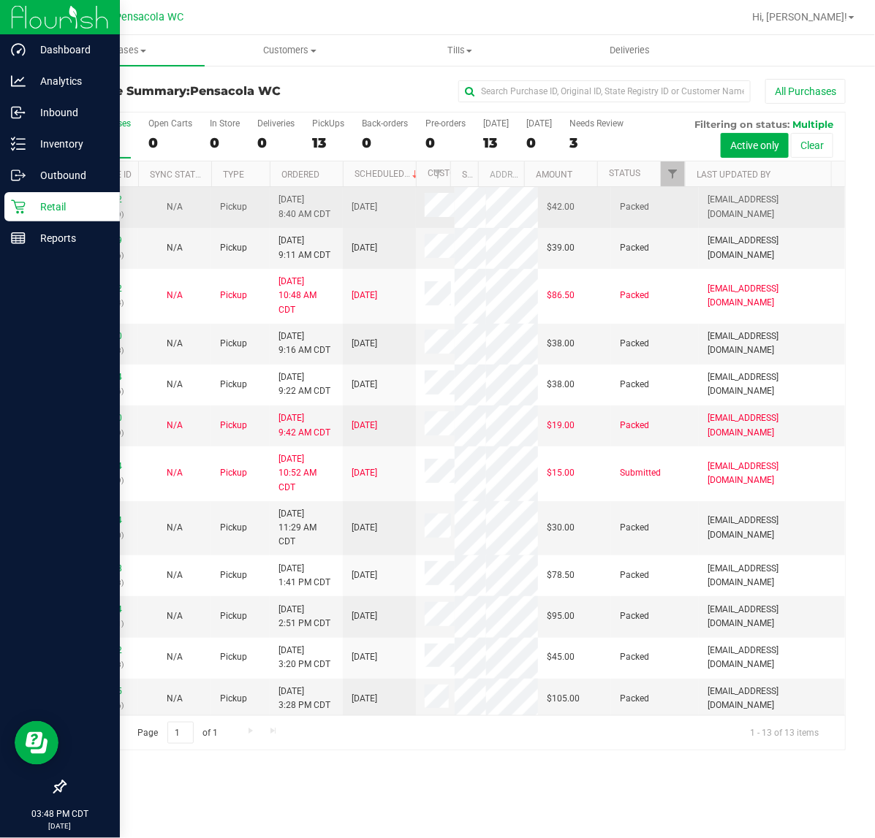
click at [667, 188] on td "Packed" at bounding box center [655, 207] width 88 height 41
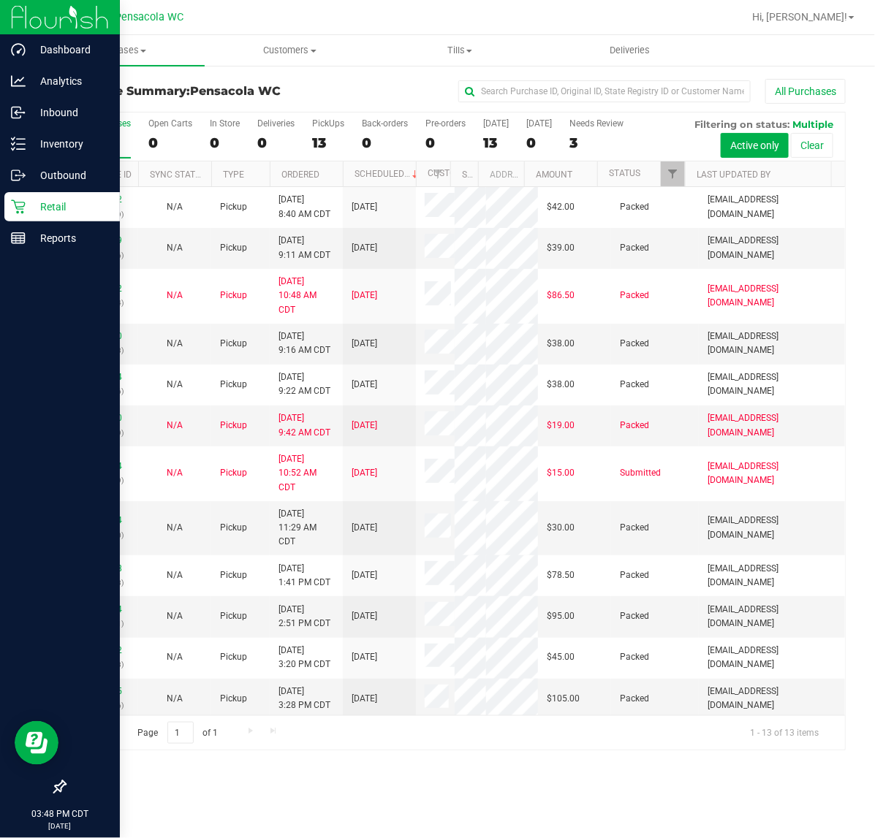
click at [684, 167] on div at bounding box center [684, 175] width 7 height 26
click at [681, 170] on div at bounding box center [684, 175] width 7 height 26
click at [676, 173] on span "Filter" at bounding box center [673, 174] width 12 height 12
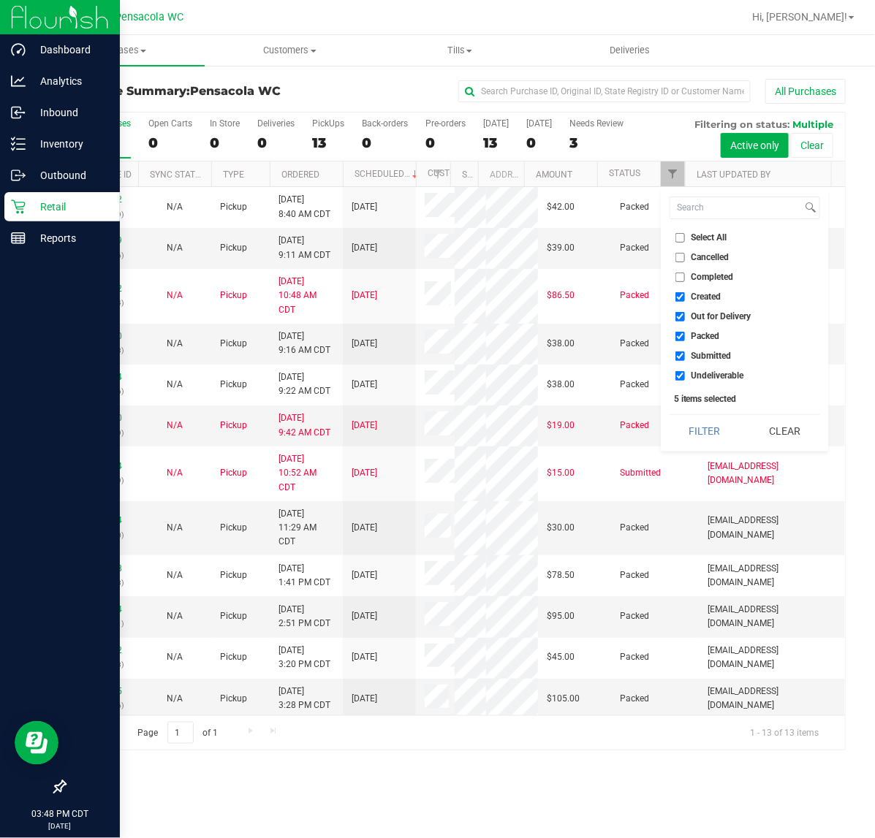
click at [694, 245] on li "Select All" at bounding box center [744, 237] width 151 height 15
click at [683, 236] on input "Select All" at bounding box center [680, 238] width 10 height 10
checkbox input "true"
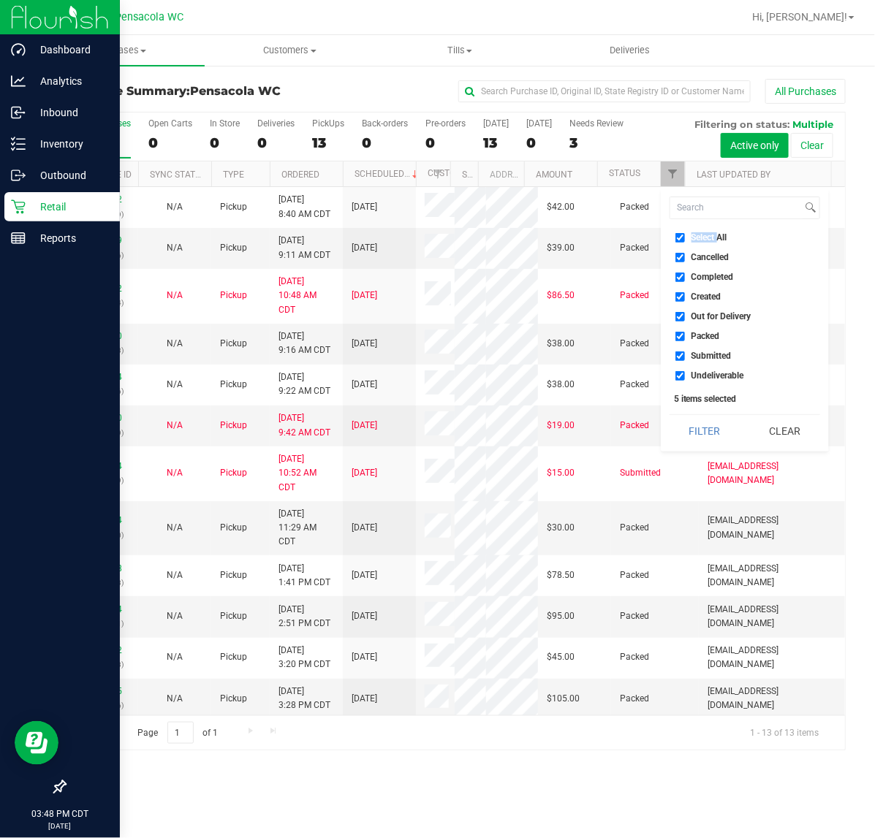
checkbox input "true"
click at [683, 236] on input "Select All" at bounding box center [680, 238] width 10 height 10
checkbox input "false"
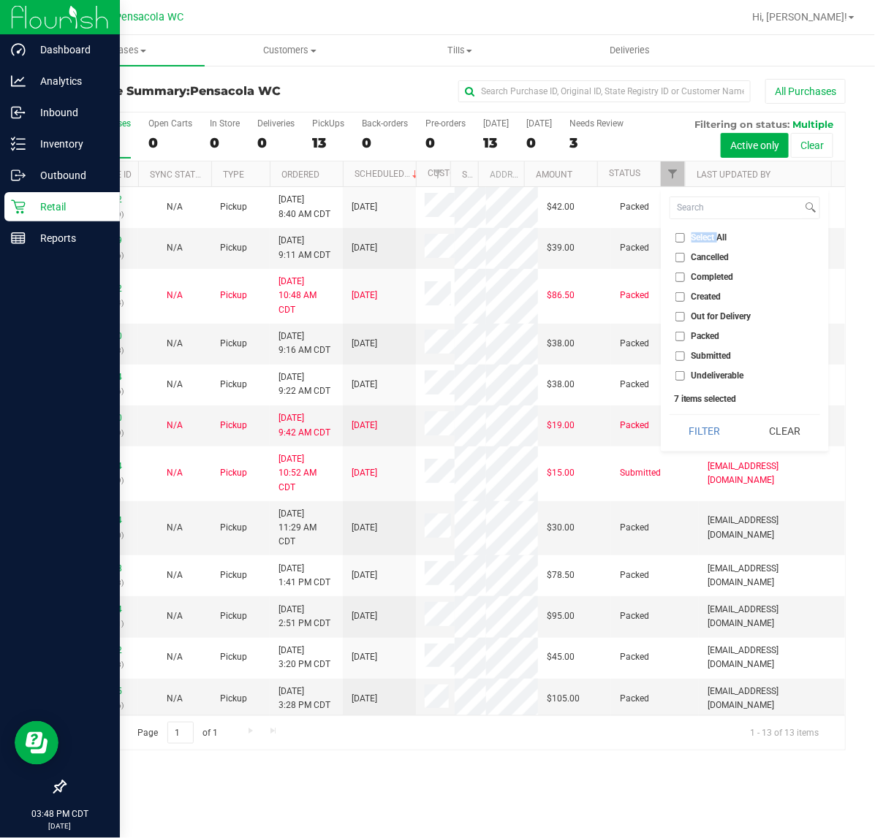
checkbox input "false"
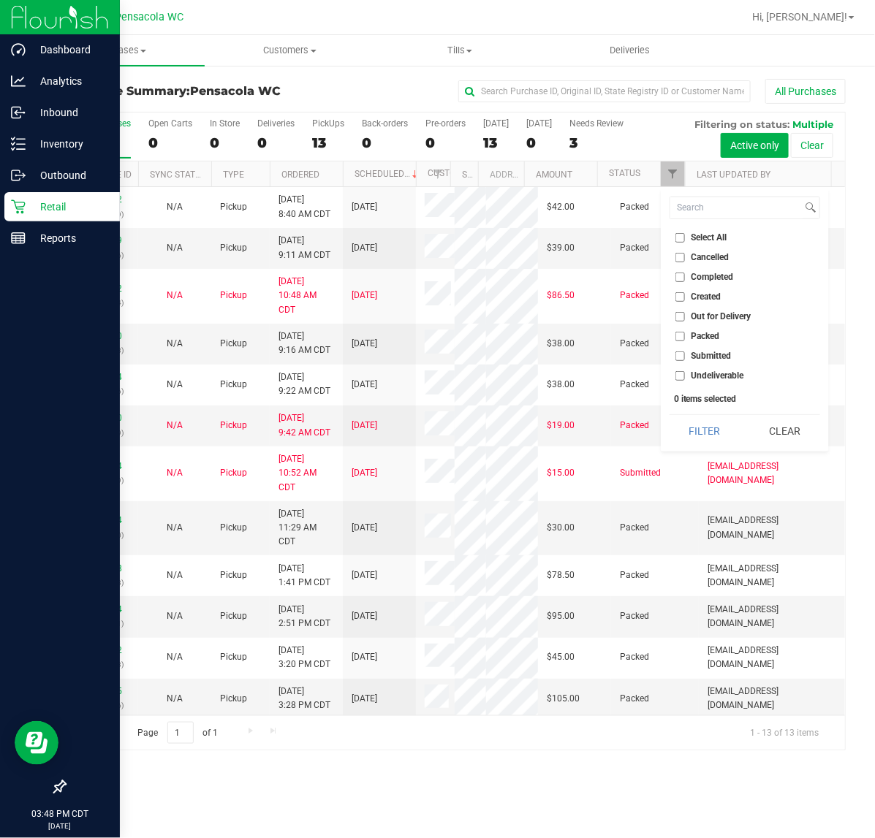
click at [691, 352] on span "Submitted" at bounding box center [711, 356] width 40 height 9
click at [685, 352] on input "Submitted" at bounding box center [680, 357] width 10 height 10
checkbox input "true"
click at [710, 444] on button "Filter" at bounding box center [704, 431] width 70 height 32
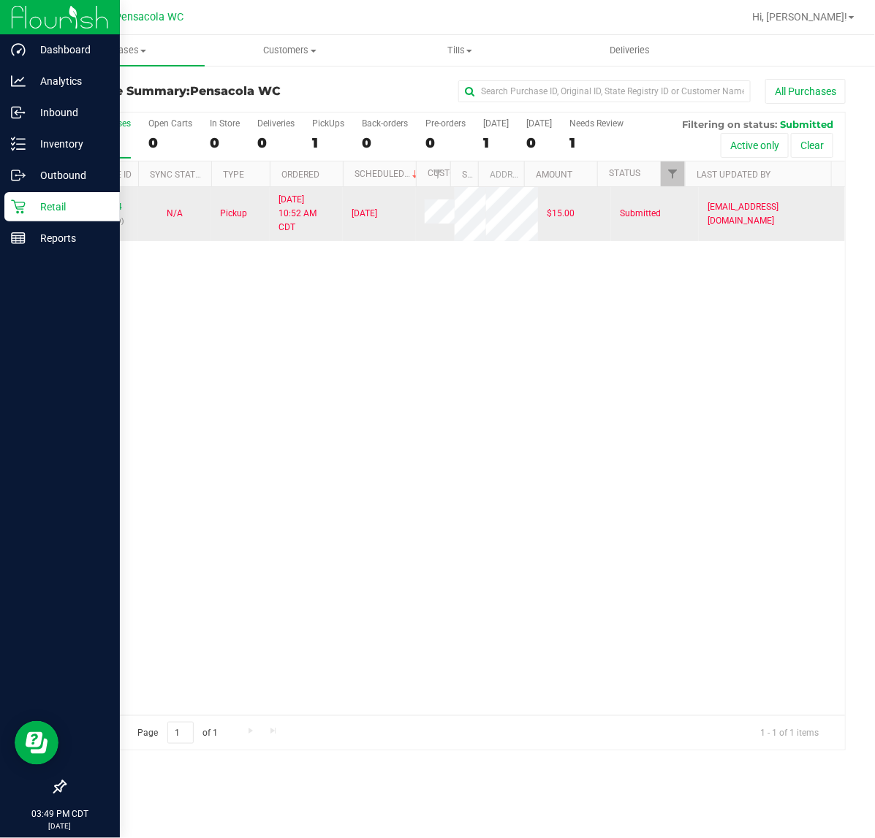
click at [100, 216] on p "(329044199)" at bounding box center [102, 221] width 56 height 14
click at [100, 212] on link "12024084" at bounding box center [101, 207] width 41 height 10
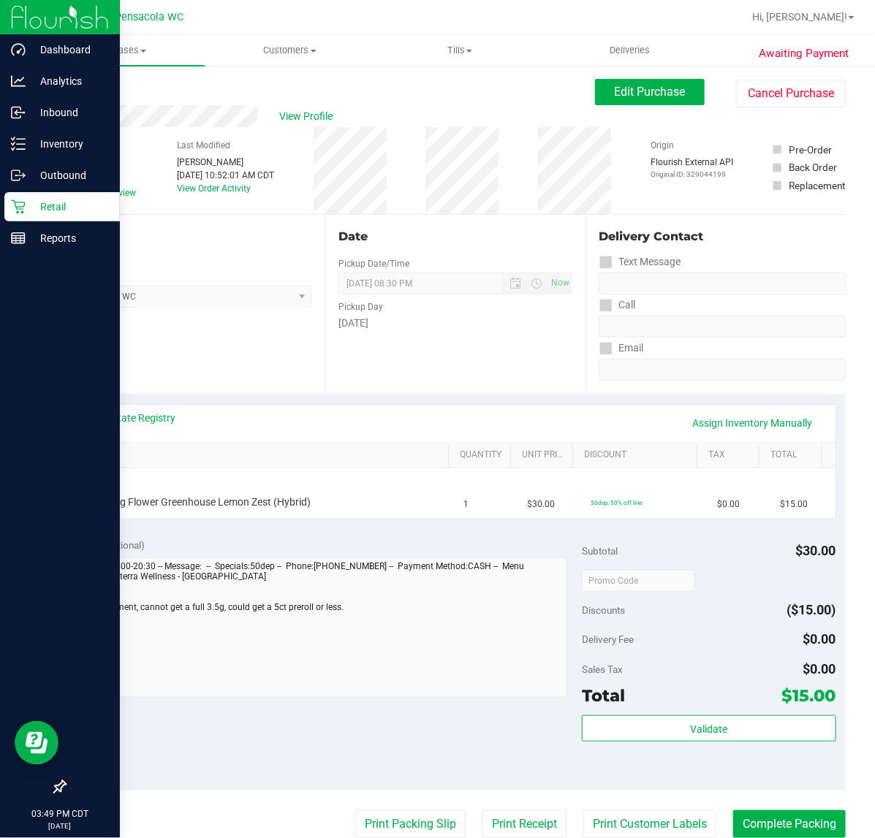
click at [19, 209] on icon at bounding box center [18, 207] width 14 height 14
